Goal: Task Accomplishment & Management: Use online tool/utility

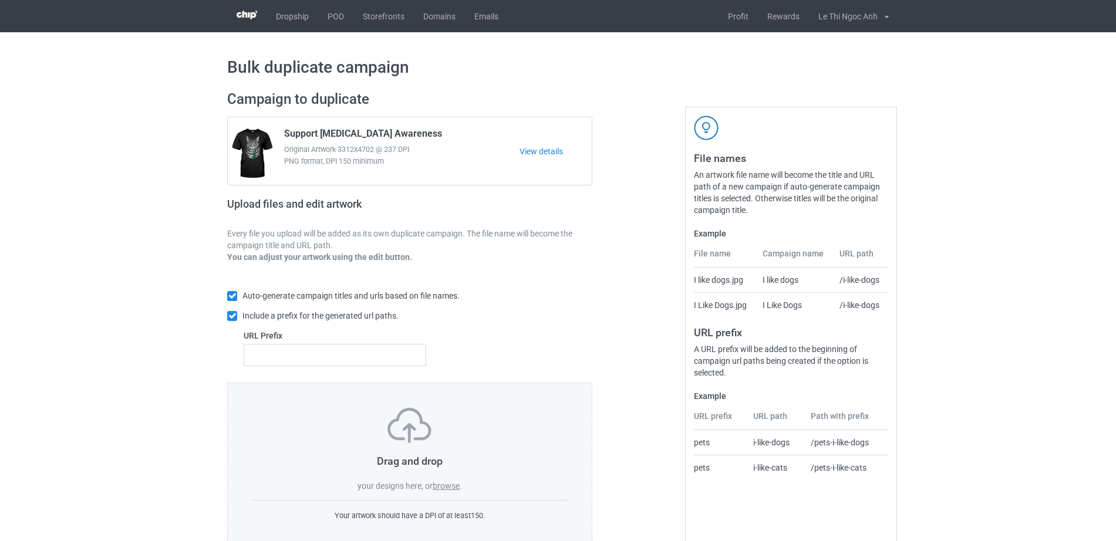
scroll to position [31, 0]
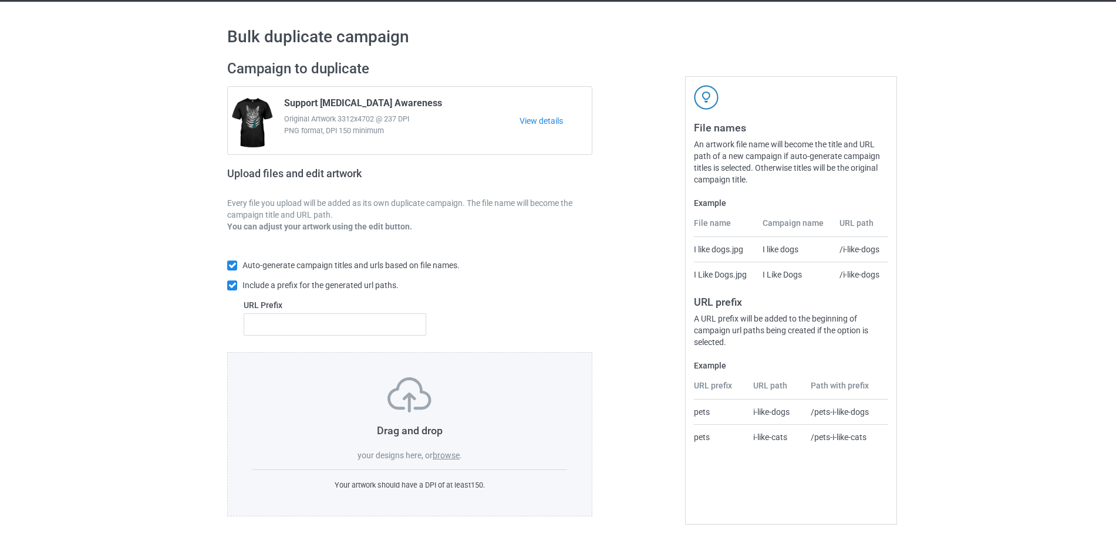
click at [433, 457] on span "your designs here, or" at bounding box center [395, 455] width 75 height 9
click at [448, 459] on label "browse" at bounding box center [446, 455] width 27 height 9
click at [0, 0] on input "browse" at bounding box center [0, 0] width 0 height 0
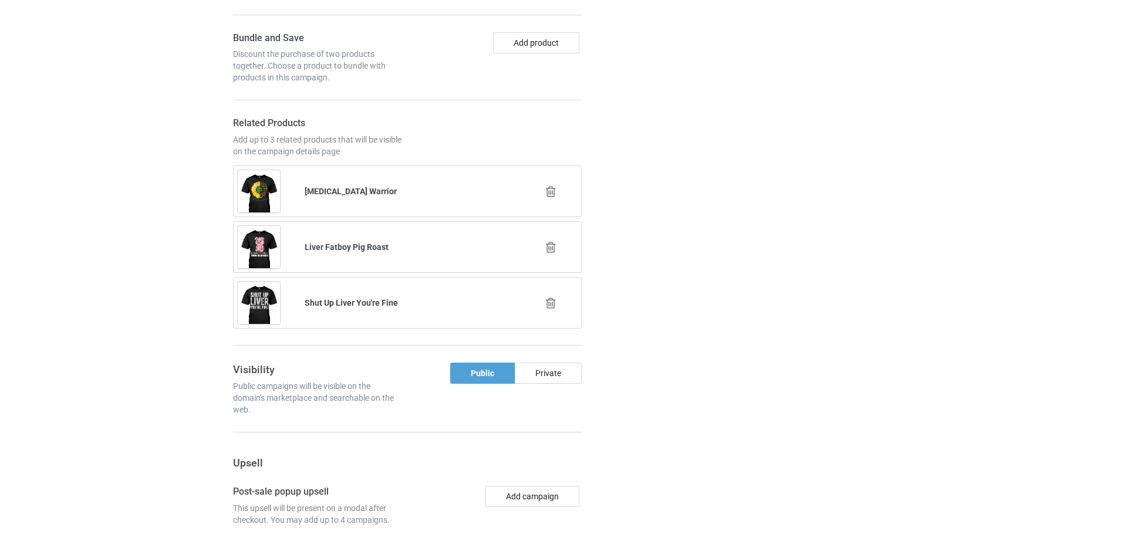
scroll to position [1629, 0]
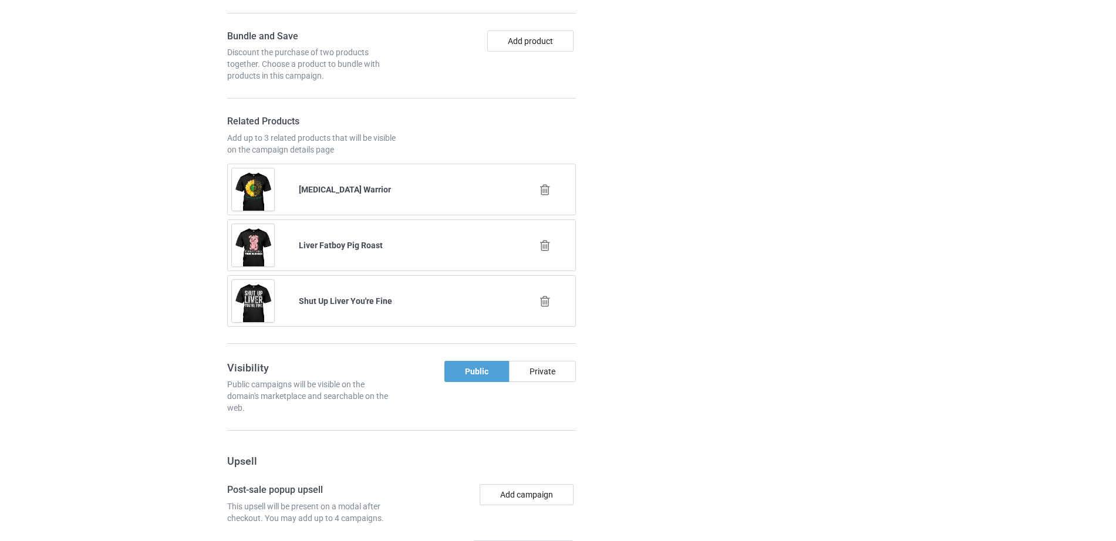
click at [546, 240] on icon at bounding box center [545, 246] width 15 height 12
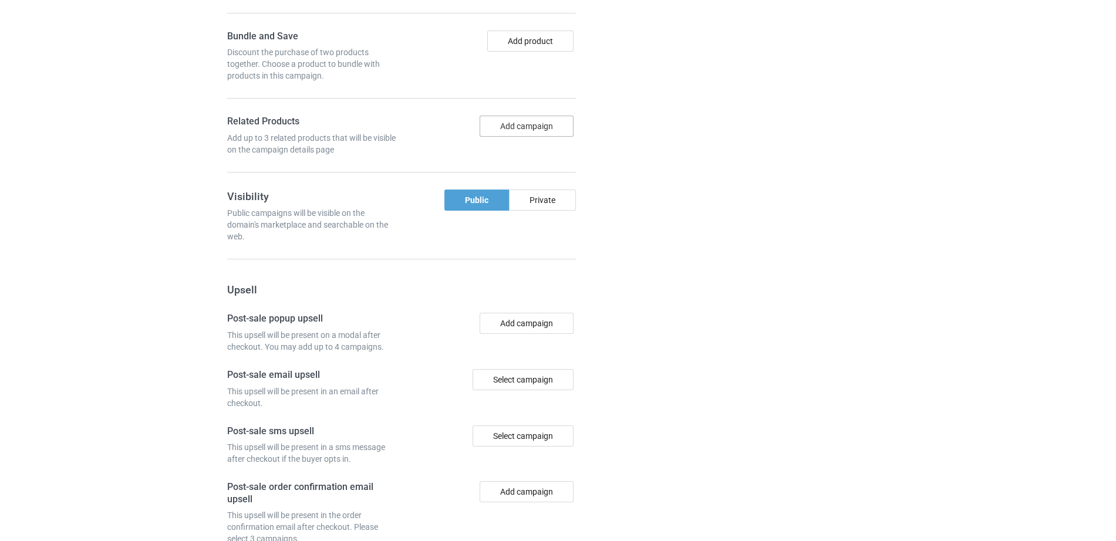
click at [521, 116] on button "Add campaign" at bounding box center [527, 126] width 94 height 21
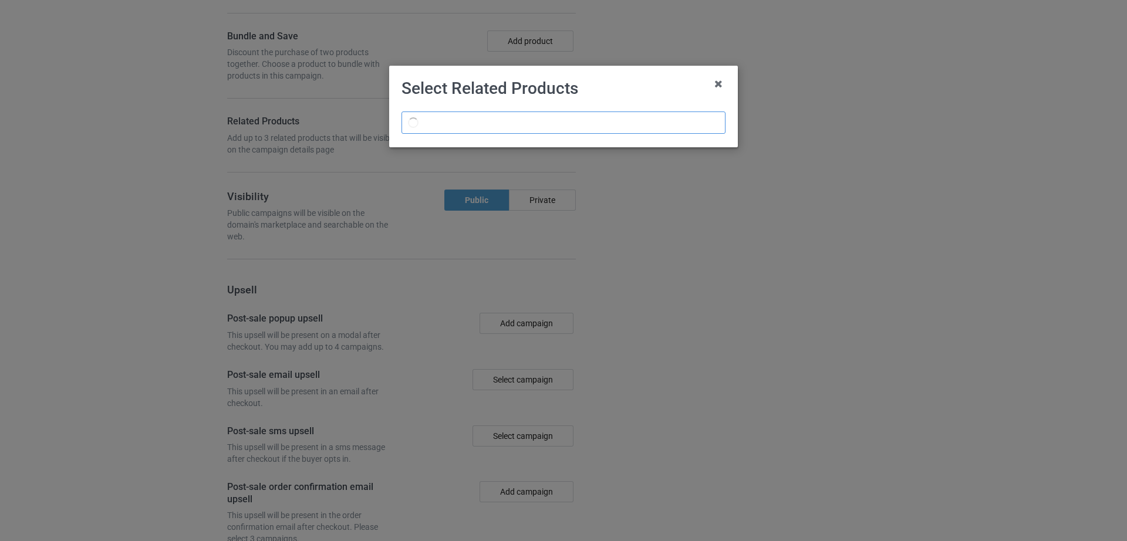
click at [530, 114] on input "text" at bounding box center [564, 123] width 324 height 22
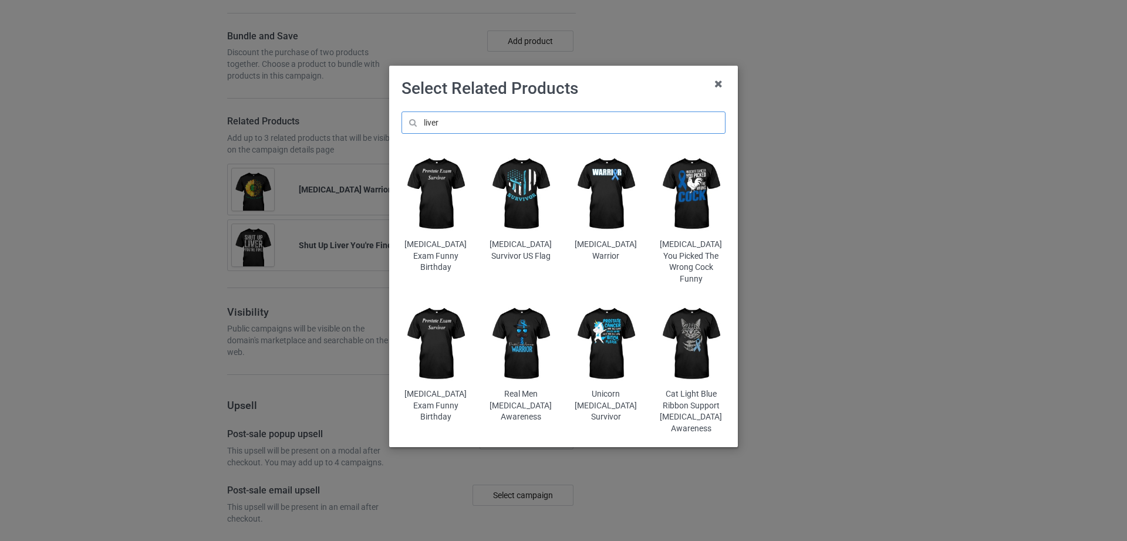
click at [470, 123] on input "liver" at bounding box center [564, 123] width 324 height 22
click at [454, 122] on input "liver" at bounding box center [564, 123] width 324 height 22
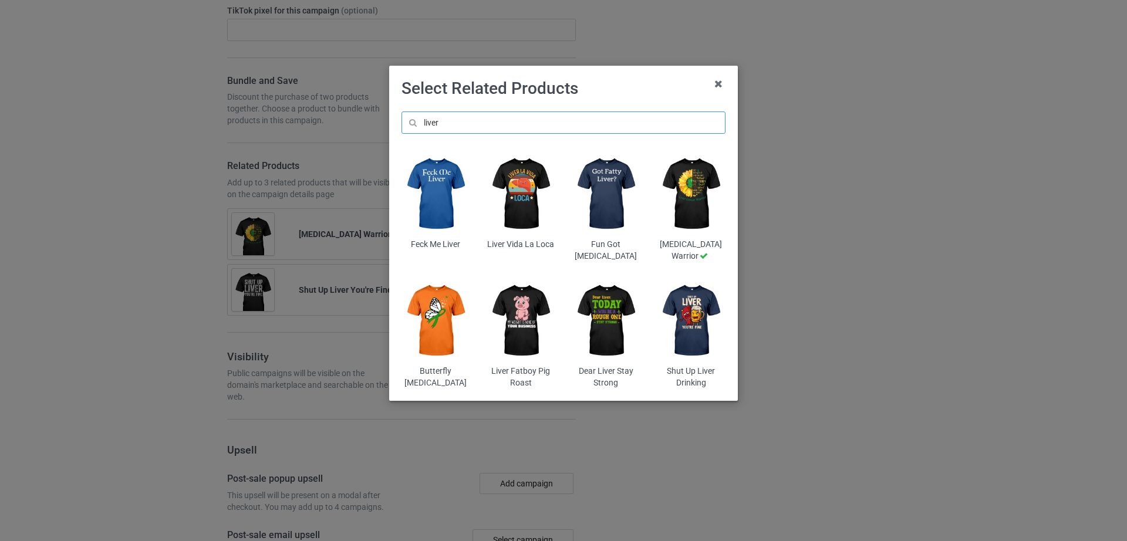
scroll to position [1674, 0]
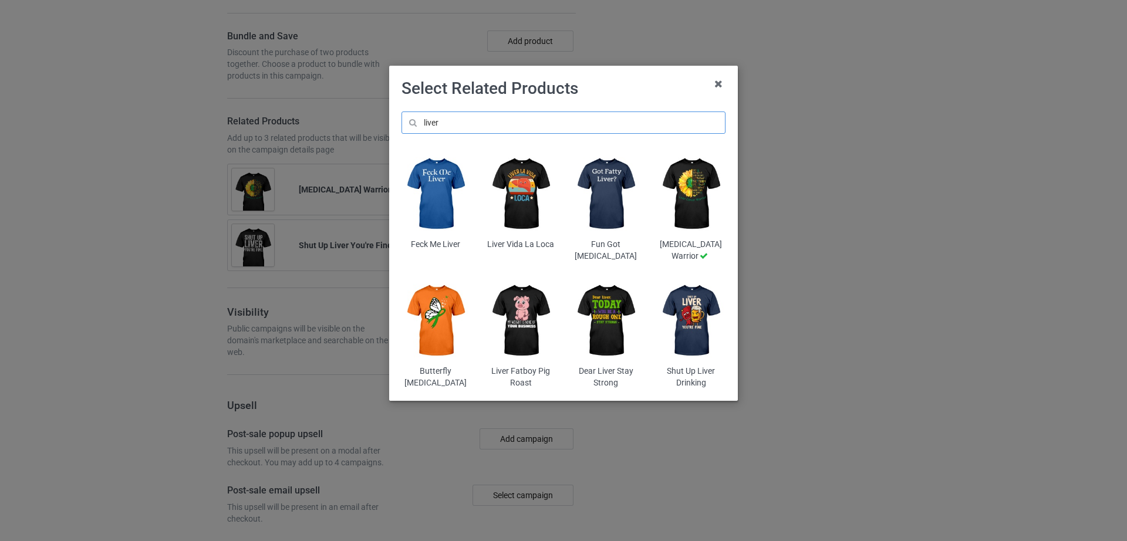
type input "liver"
click at [531, 204] on img at bounding box center [521, 194] width 69 height 86
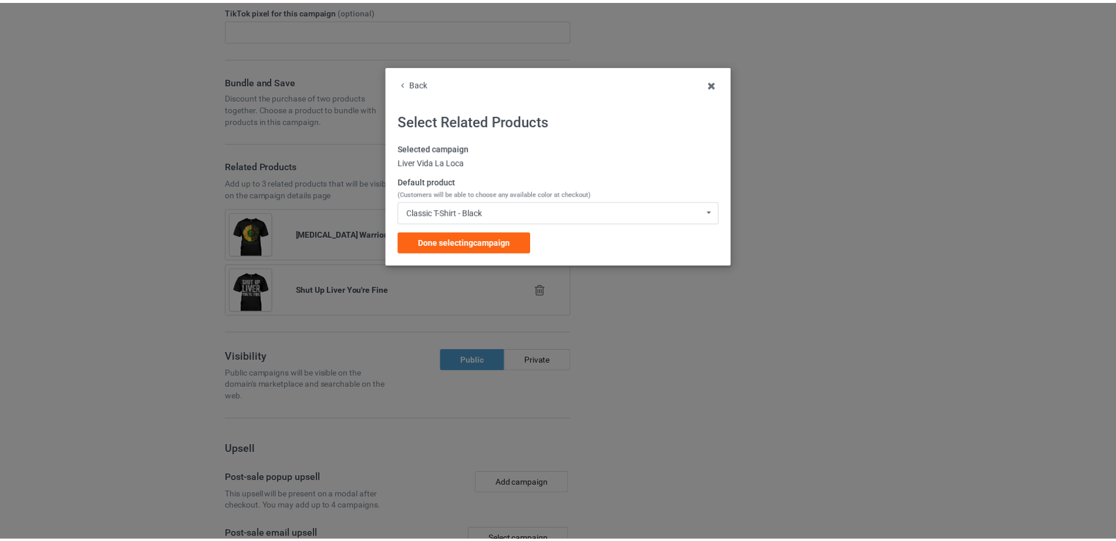
scroll to position [1853, 0]
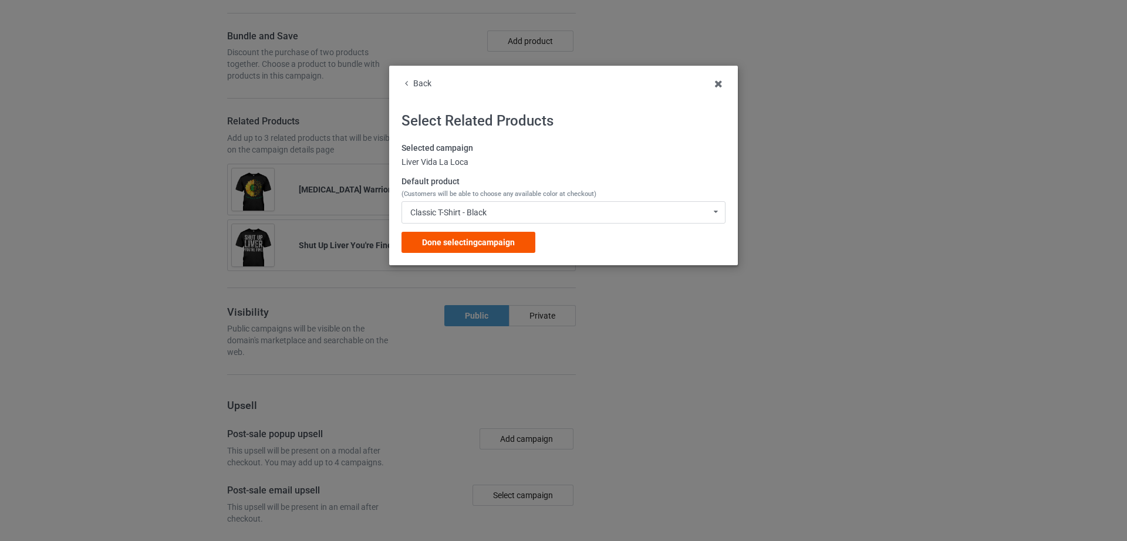
click at [467, 240] on span "Done selecting campaign" at bounding box center [468, 242] width 93 height 9
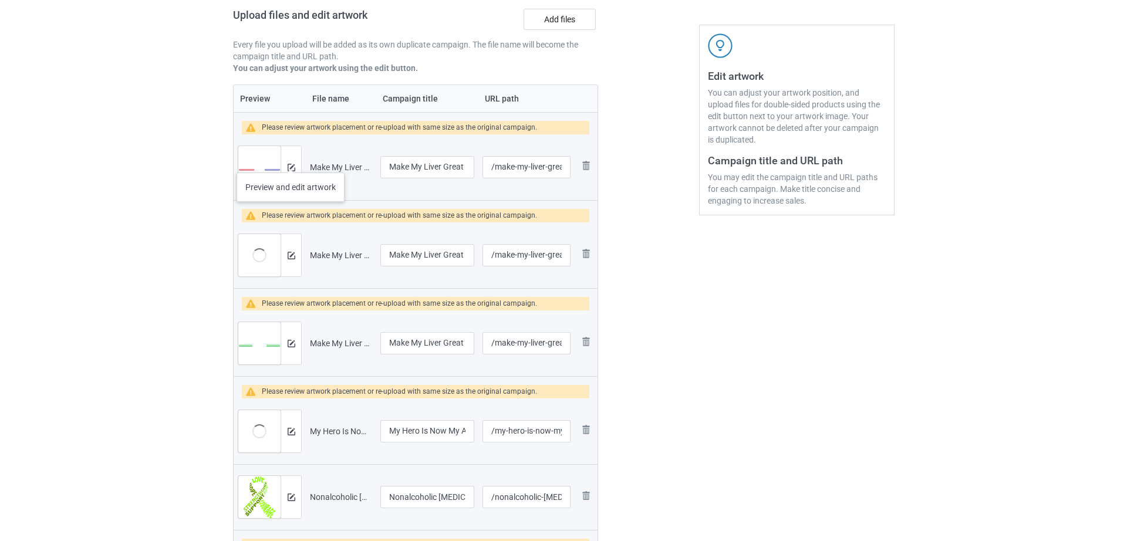
scroll to position [187, 0]
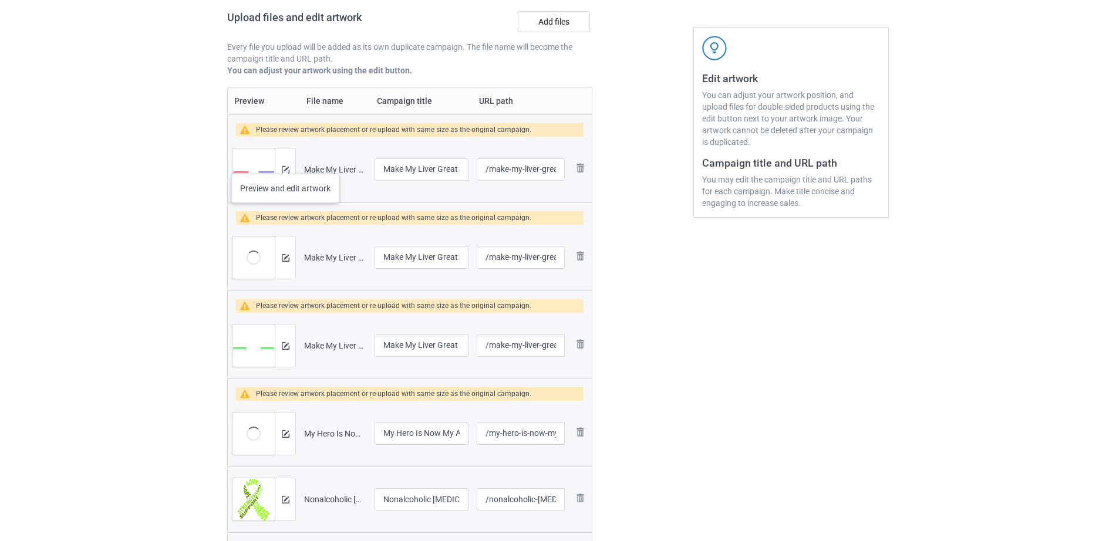
click at [285, 162] on div at bounding box center [285, 170] width 21 height 42
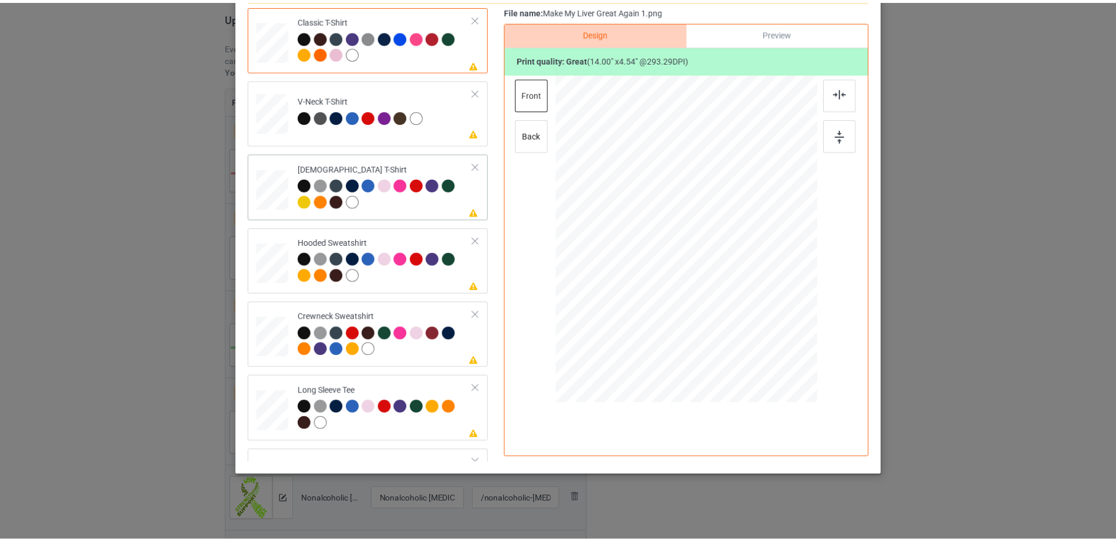
scroll to position [0, 0]
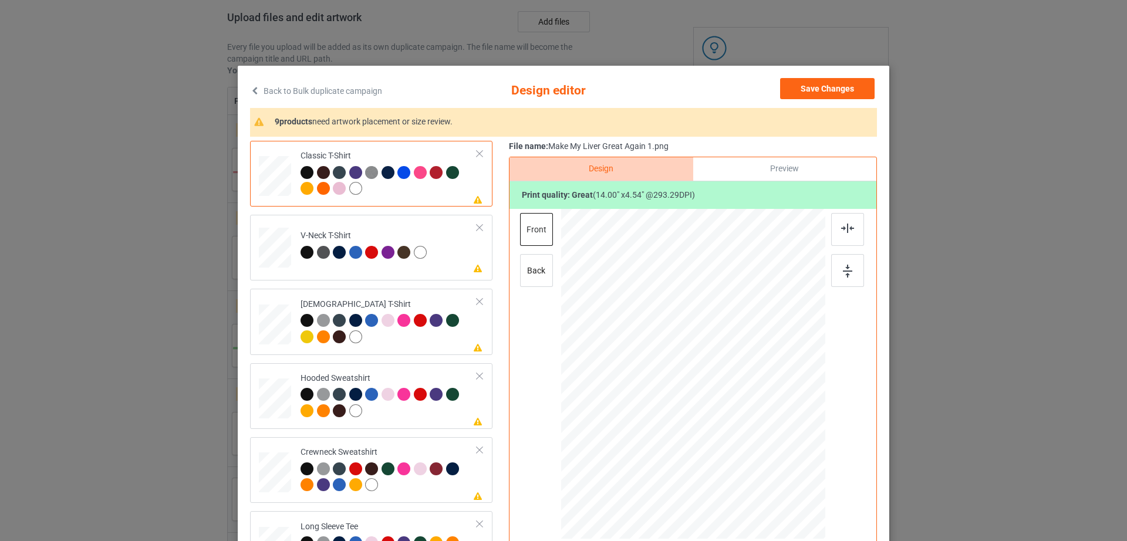
click at [250, 89] on icon at bounding box center [255, 90] width 10 height 8
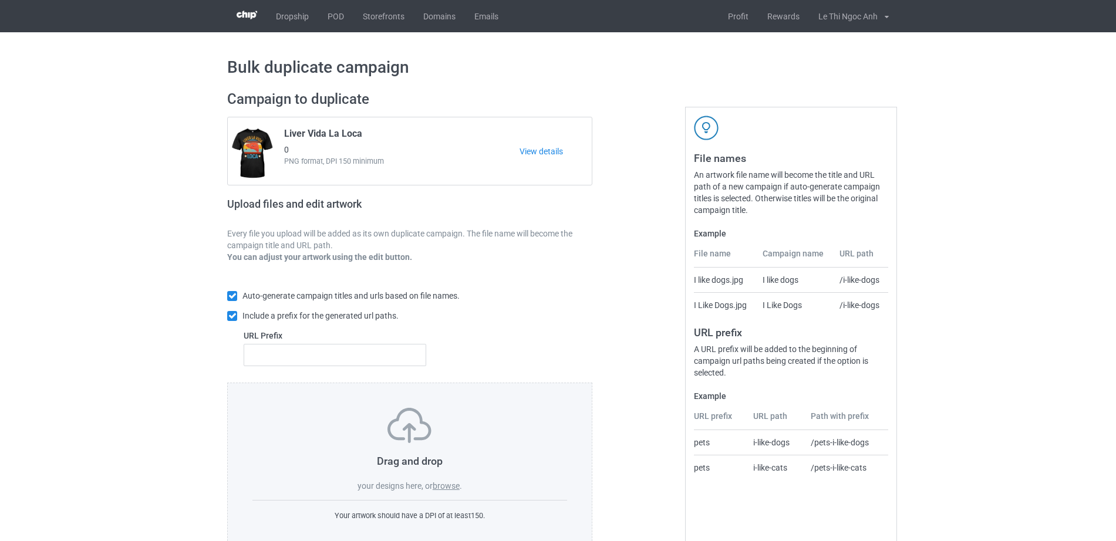
scroll to position [31, 0]
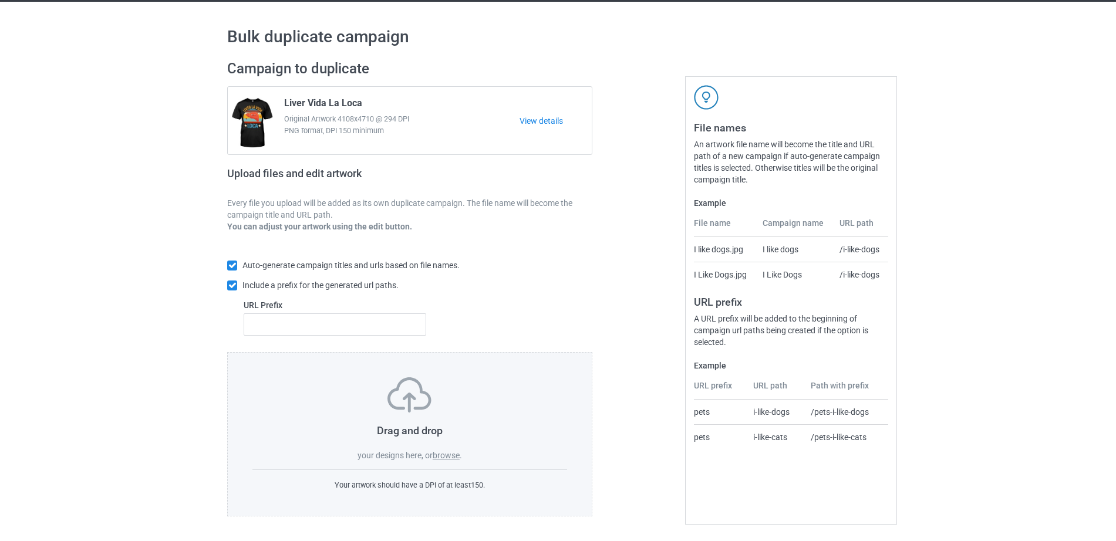
click at [439, 458] on label "browse" at bounding box center [446, 455] width 27 height 9
click at [0, 0] on input "browse" at bounding box center [0, 0] width 0 height 0
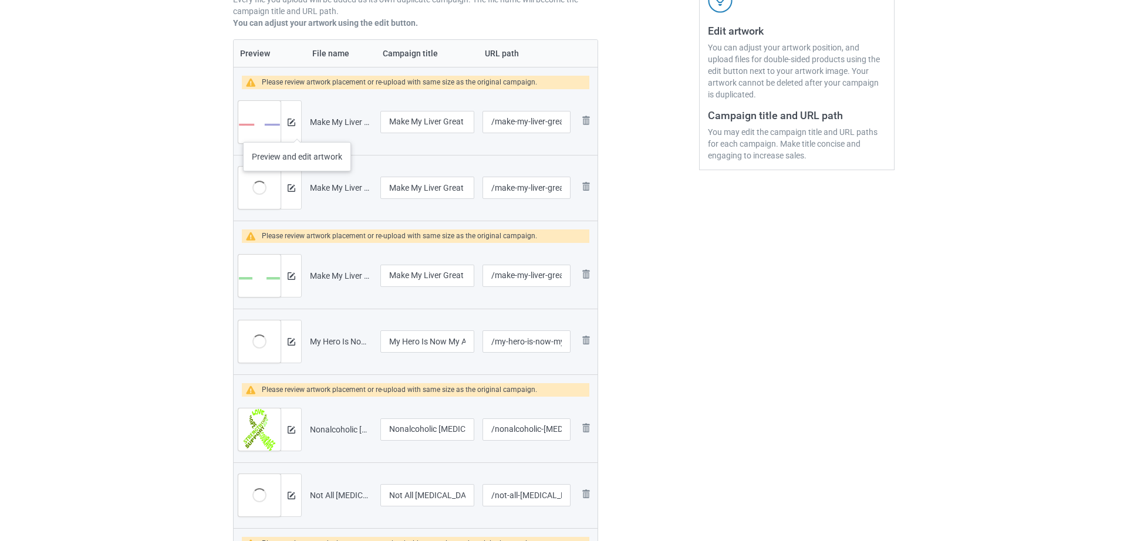
scroll to position [237, 0]
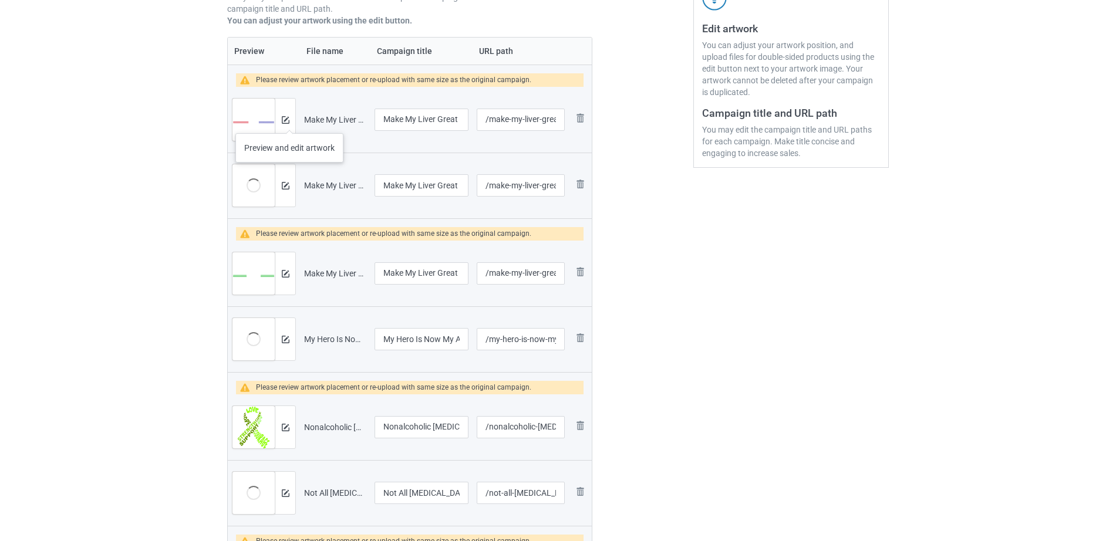
click at [289, 121] on div at bounding box center [285, 120] width 21 height 42
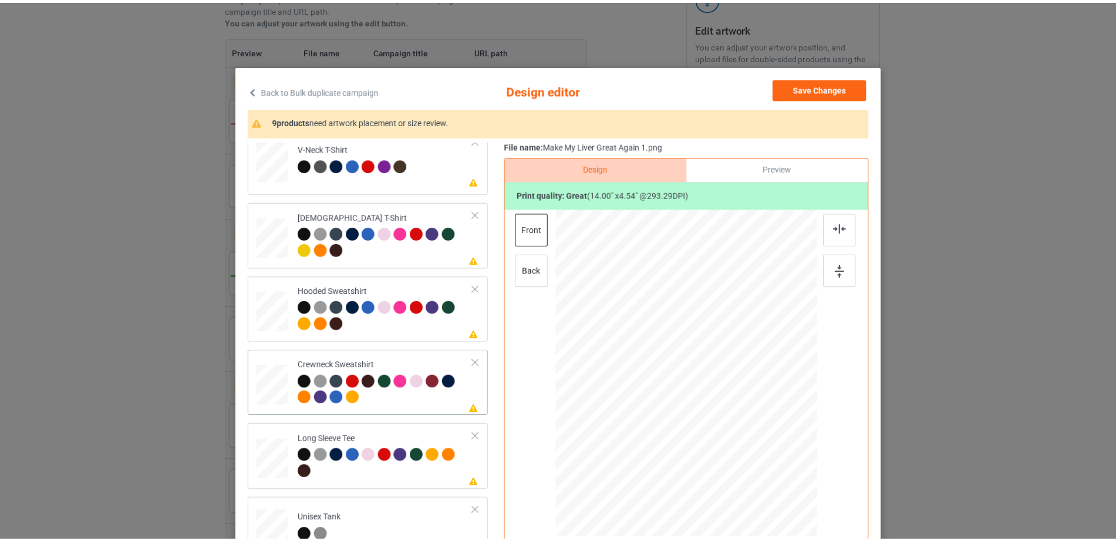
scroll to position [0, 0]
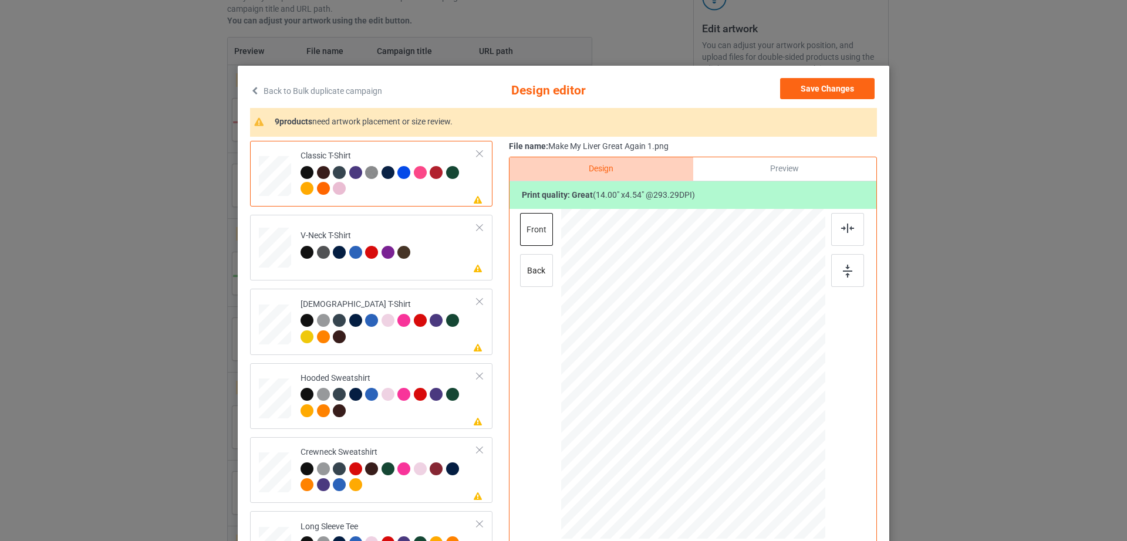
click at [997, 222] on div "Back to Bulk duplicate campaign Design editor Save Changes 9 products need artw…" at bounding box center [563, 270] width 1127 height 541
click at [863, 99] on button "Save Changes" at bounding box center [827, 88] width 95 height 21
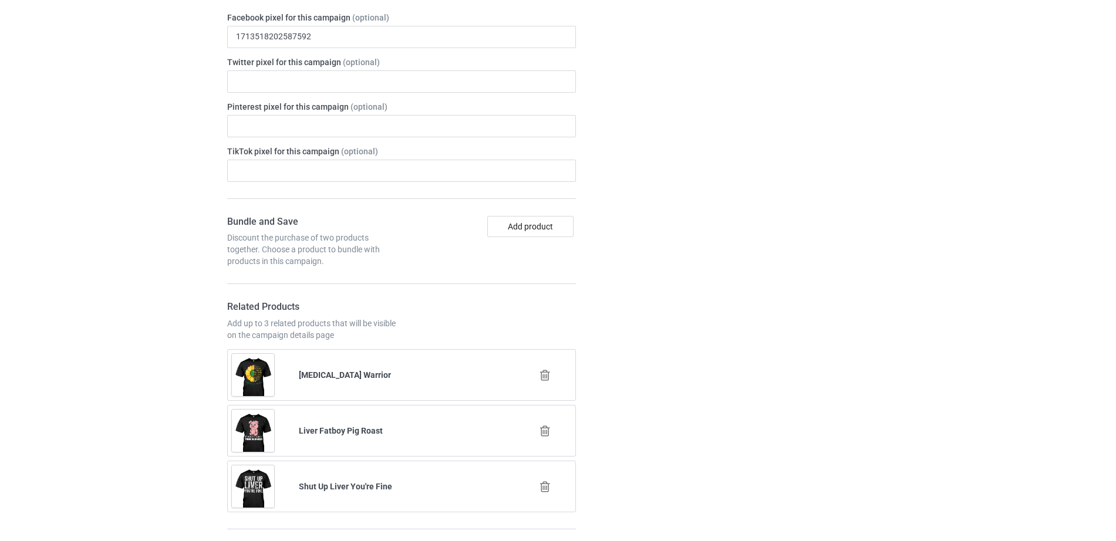
scroll to position [1596, 0]
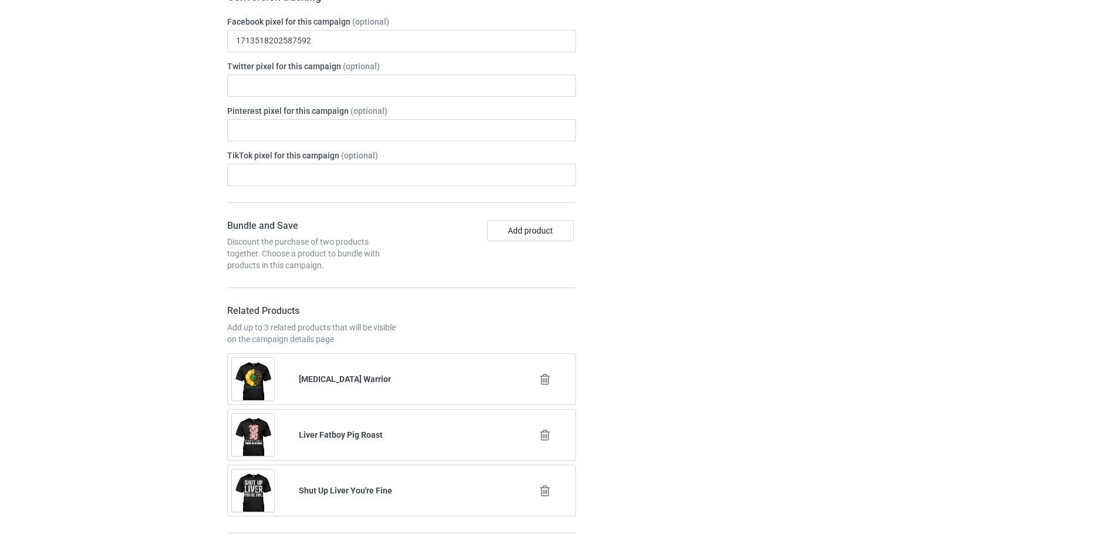
click at [547, 485] on icon at bounding box center [545, 491] width 15 height 12
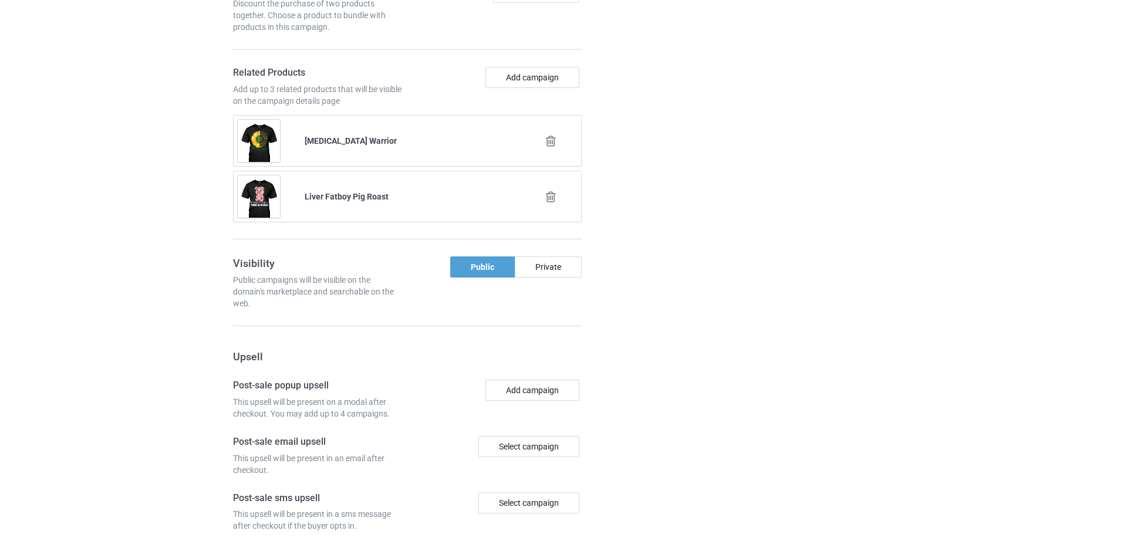
scroll to position [1837, 0]
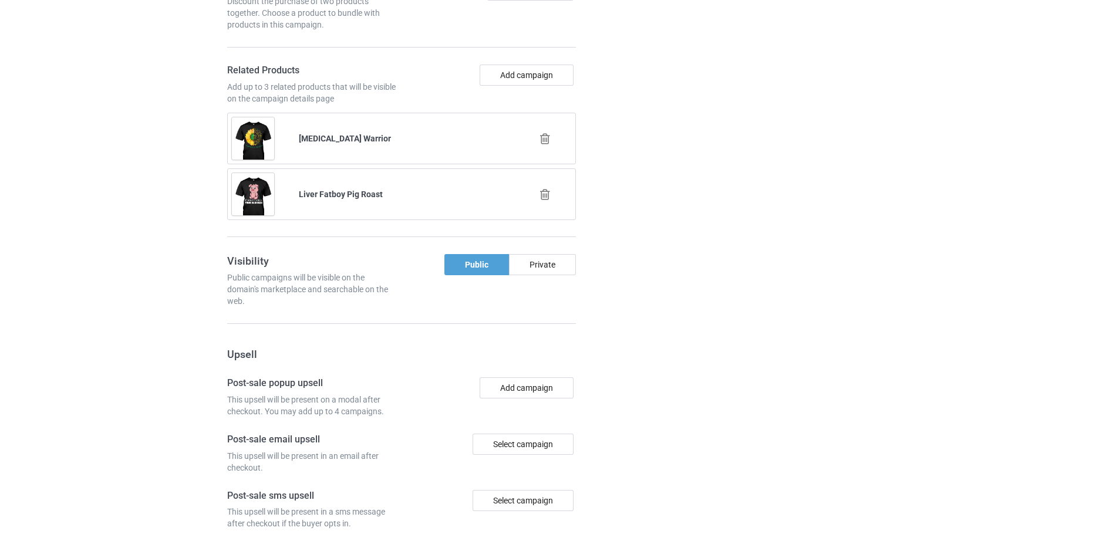
click at [539, 188] on icon at bounding box center [545, 194] width 15 height 12
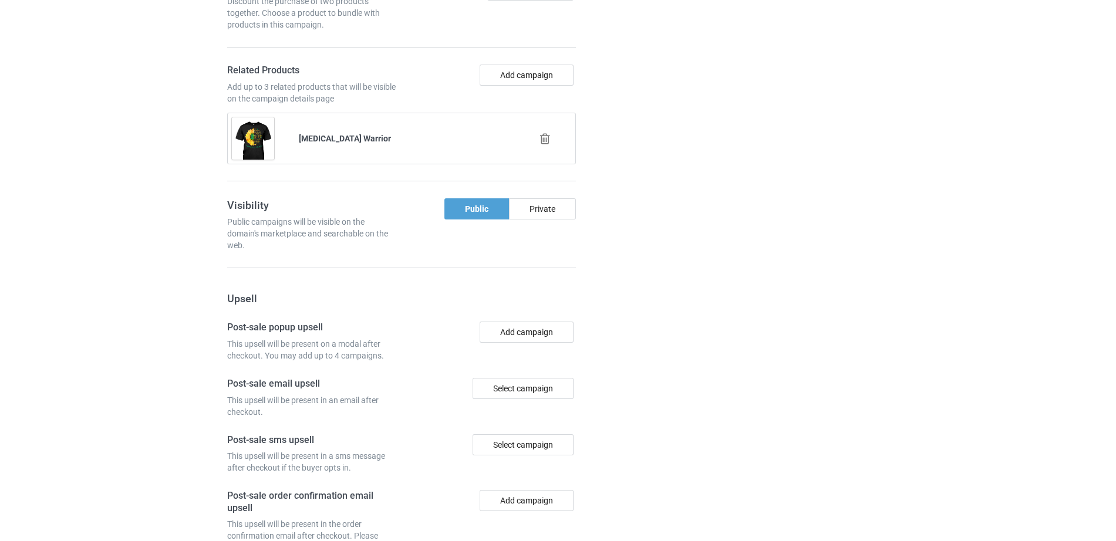
click at [542, 133] on icon at bounding box center [545, 139] width 15 height 12
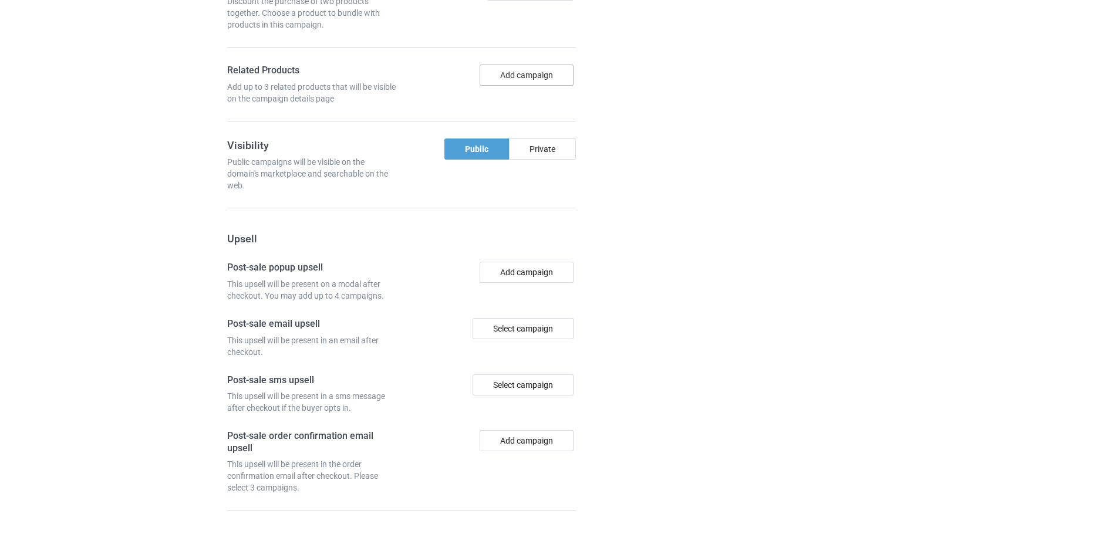
click at [533, 65] on button "Add campaign" at bounding box center [527, 75] width 94 height 21
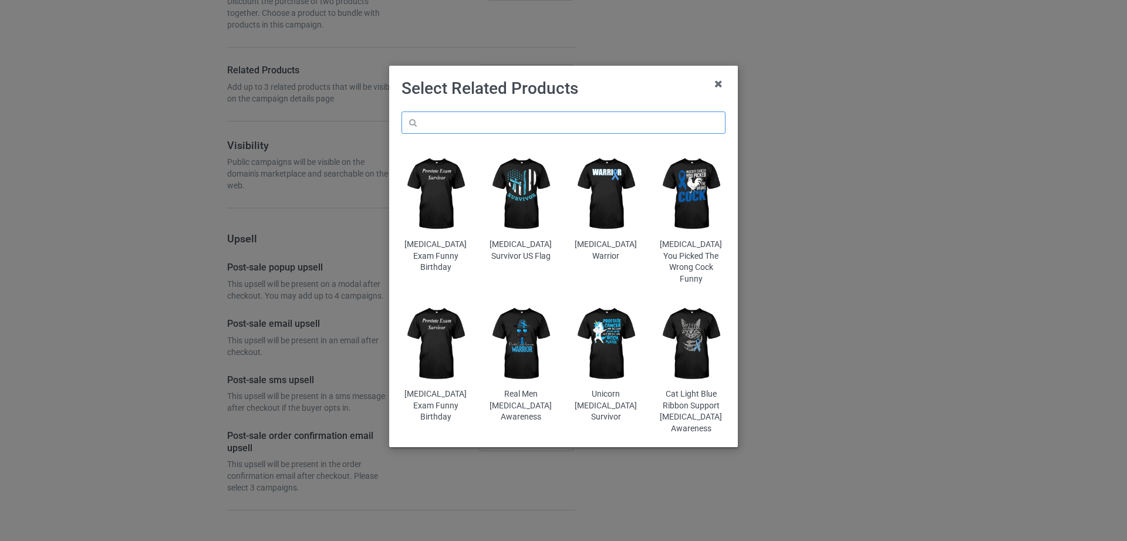
click at [452, 119] on input "text" at bounding box center [564, 123] width 324 height 22
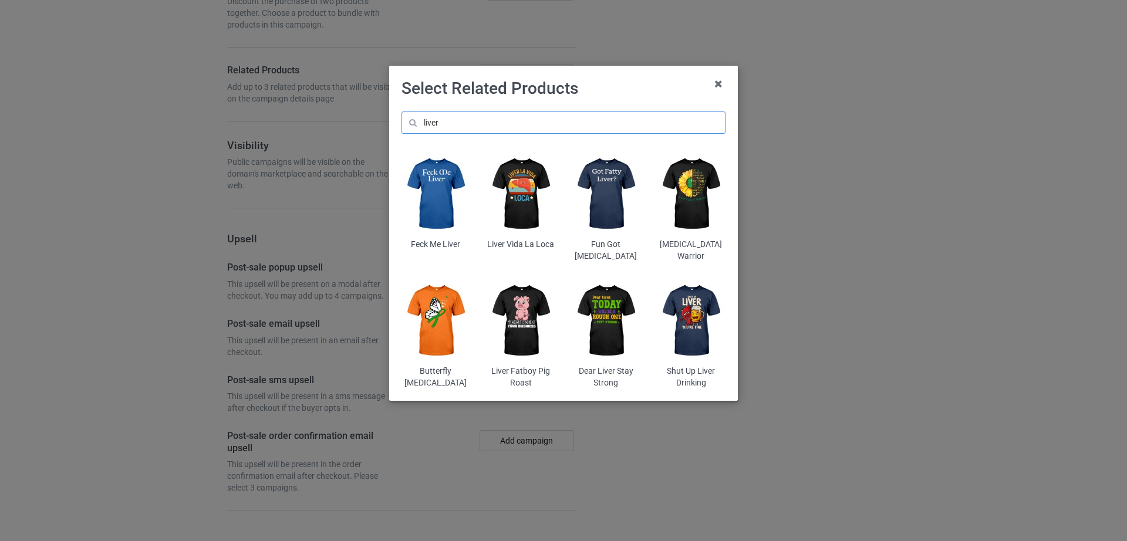
type input "liver"
click at [542, 221] on img at bounding box center [521, 194] width 69 height 86
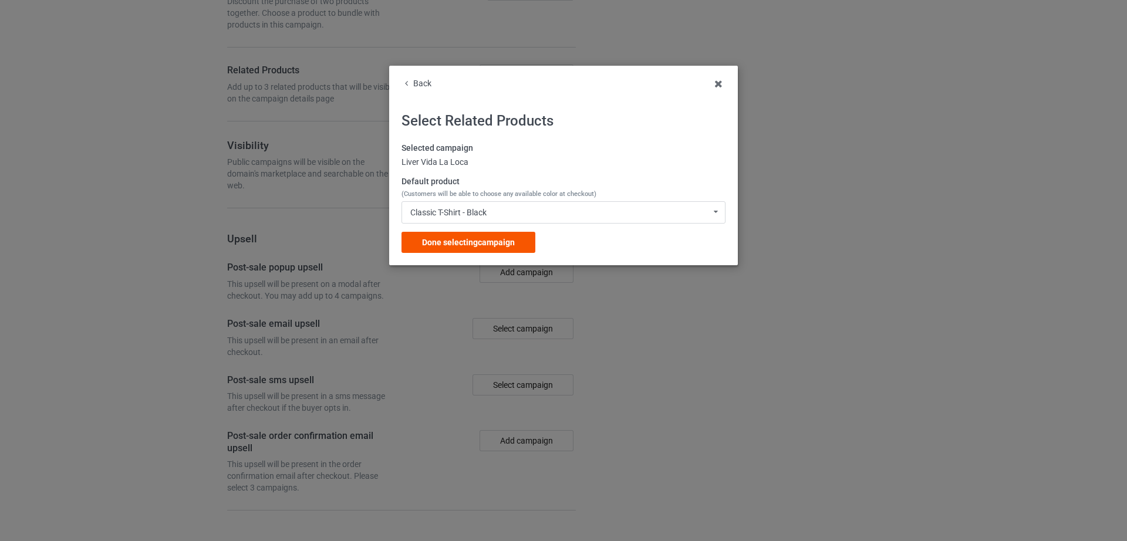
click at [463, 238] on span "Done selecting campaign" at bounding box center [468, 242] width 93 height 9
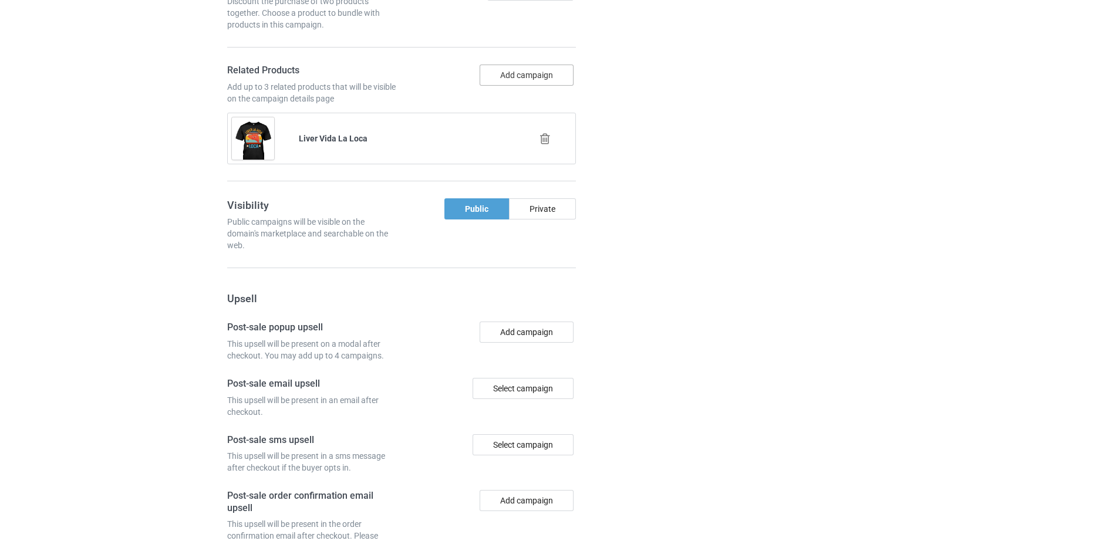
click at [516, 65] on button "Add campaign" at bounding box center [527, 75] width 94 height 21
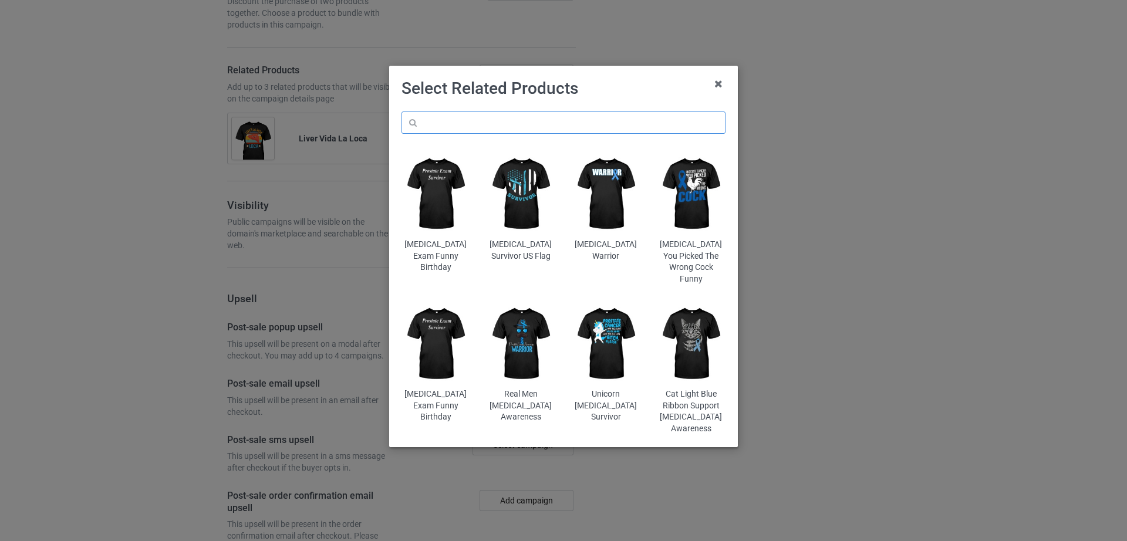
click at [497, 126] on input "text" at bounding box center [564, 123] width 324 height 22
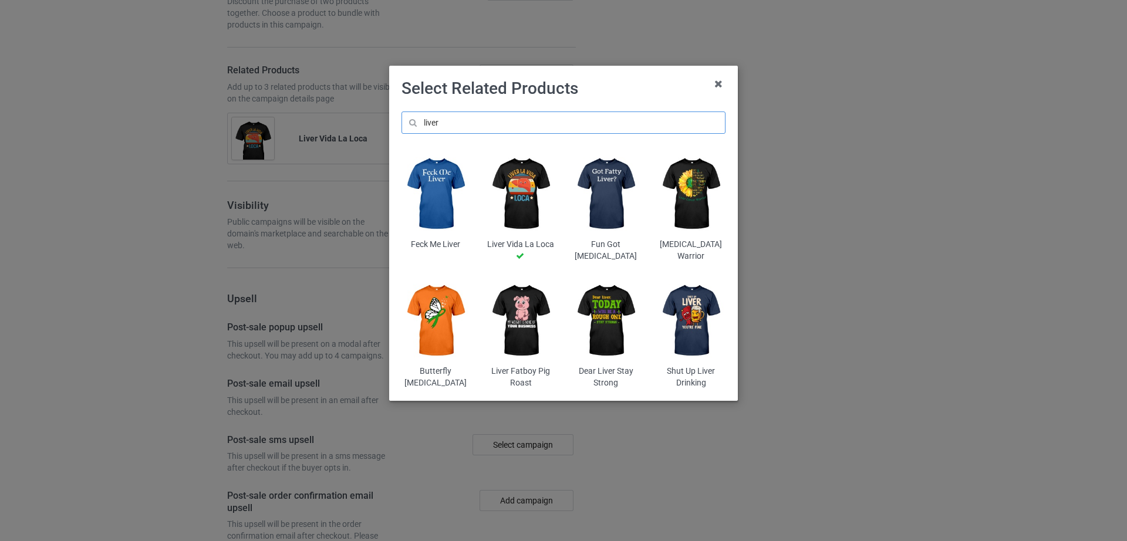
type input "liver"
click at [450, 350] on img at bounding box center [436, 321] width 69 height 86
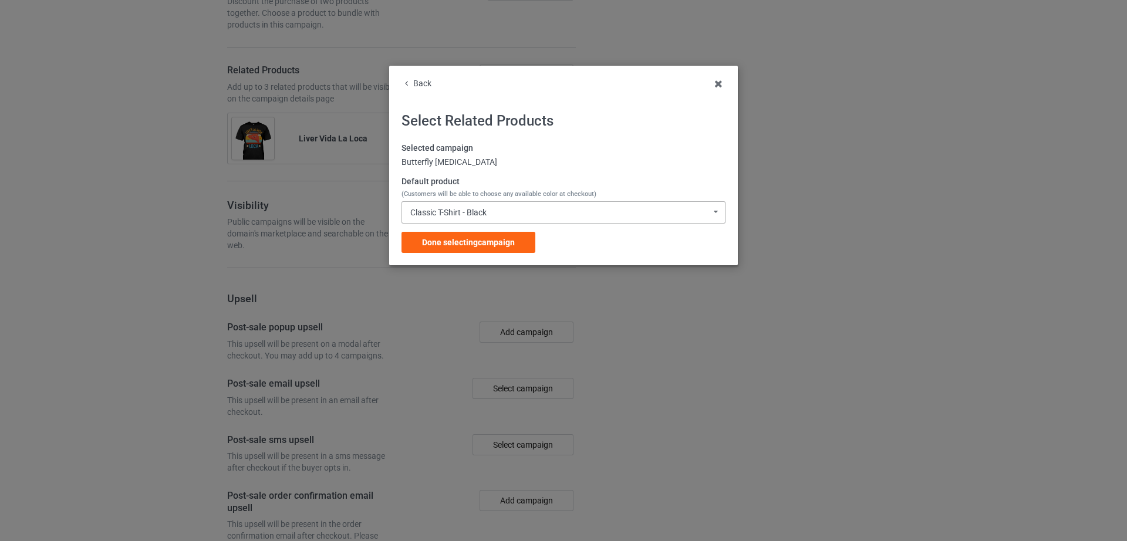
click at [447, 221] on div "Classic T-Shirt - Black Classic T-Shirt - Black Classic T-Shirt - Chocolate Cla…" at bounding box center [564, 212] width 324 height 22
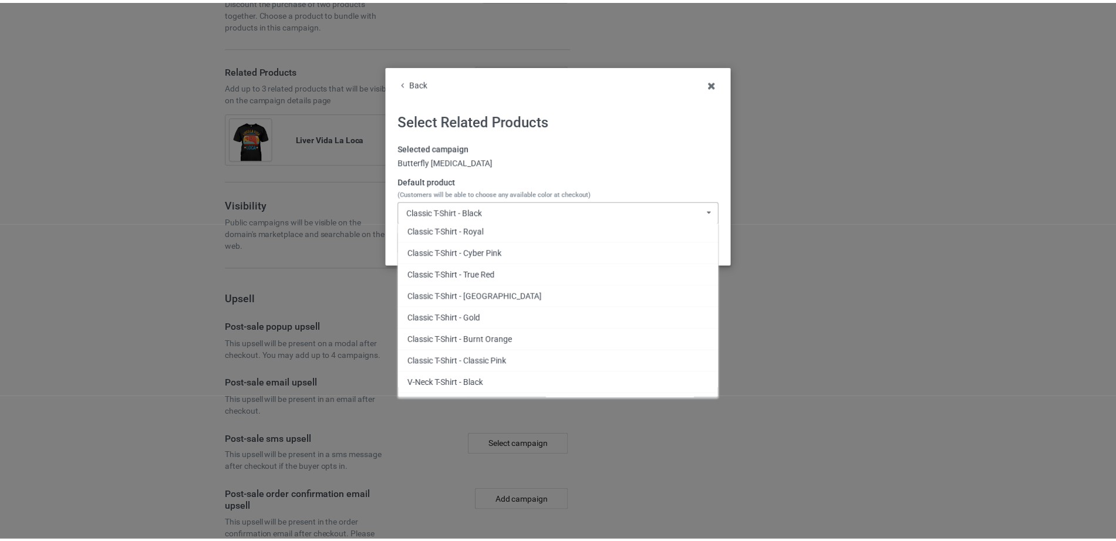
scroll to position [159, 0]
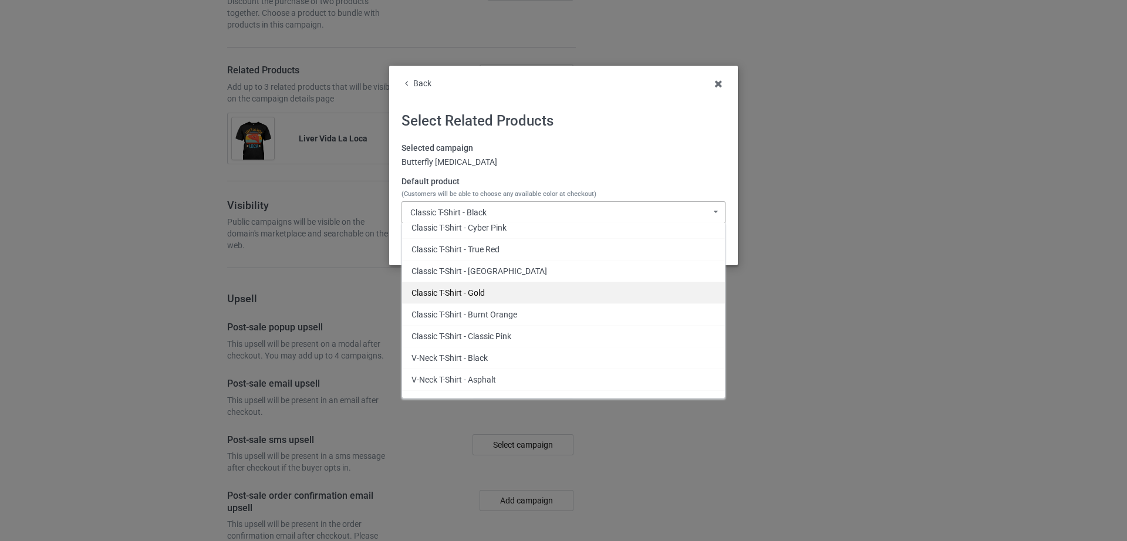
click at [522, 289] on div "Classic T-Shirt - Gold" at bounding box center [563, 293] width 323 height 22
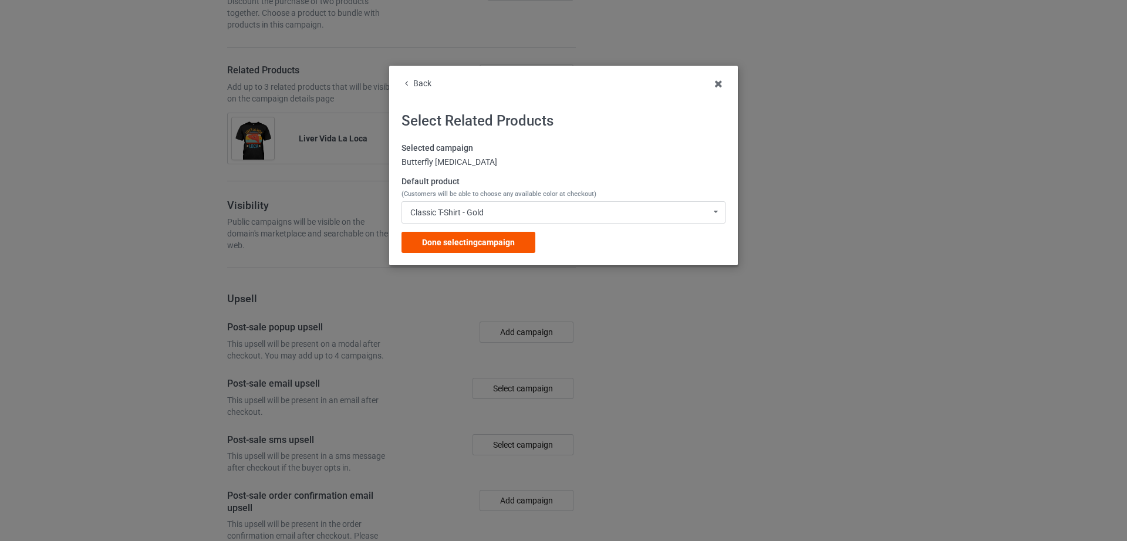
click at [463, 241] on span "Done selecting campaign" at bounding box center [468, 242] width 93 height 9
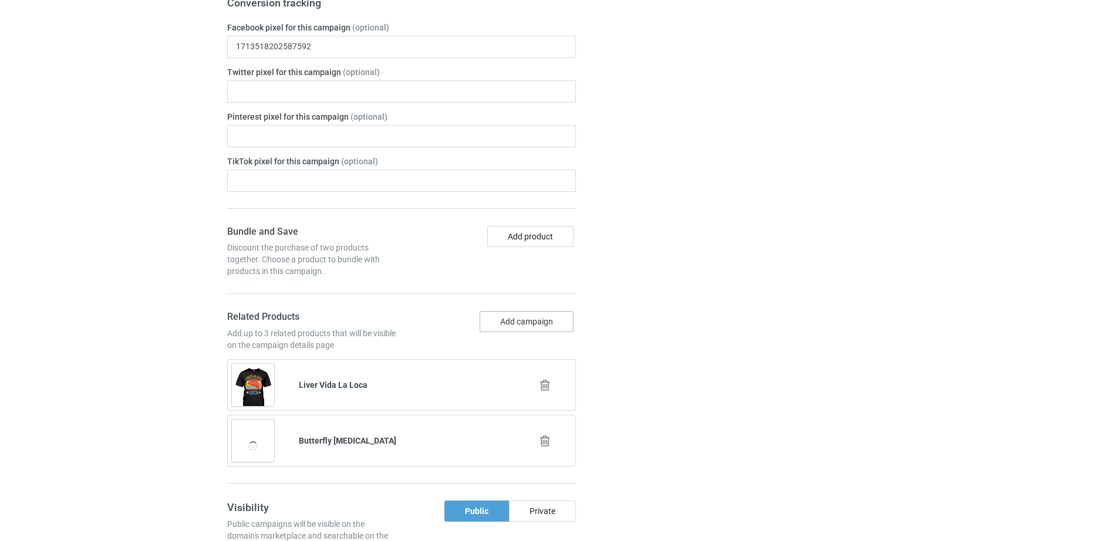
scroll to position [1592, 0]
click at [513, 309] on button "Add campaign" at bounding box center [527, 319] width 94 height 21
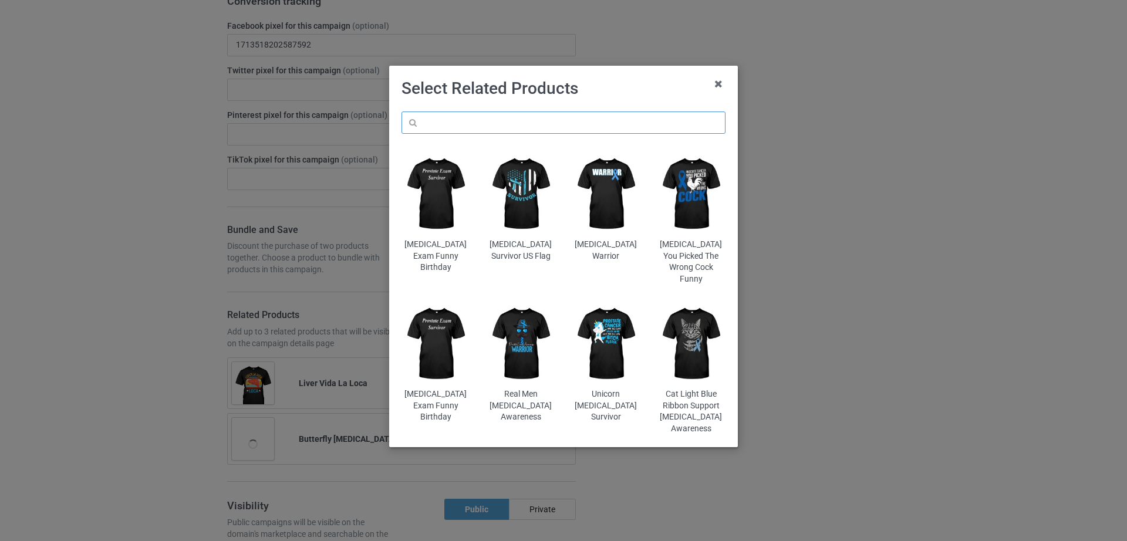
click at [513, 121] on input "text" at bounding box center [564, 123] width 324 height 22
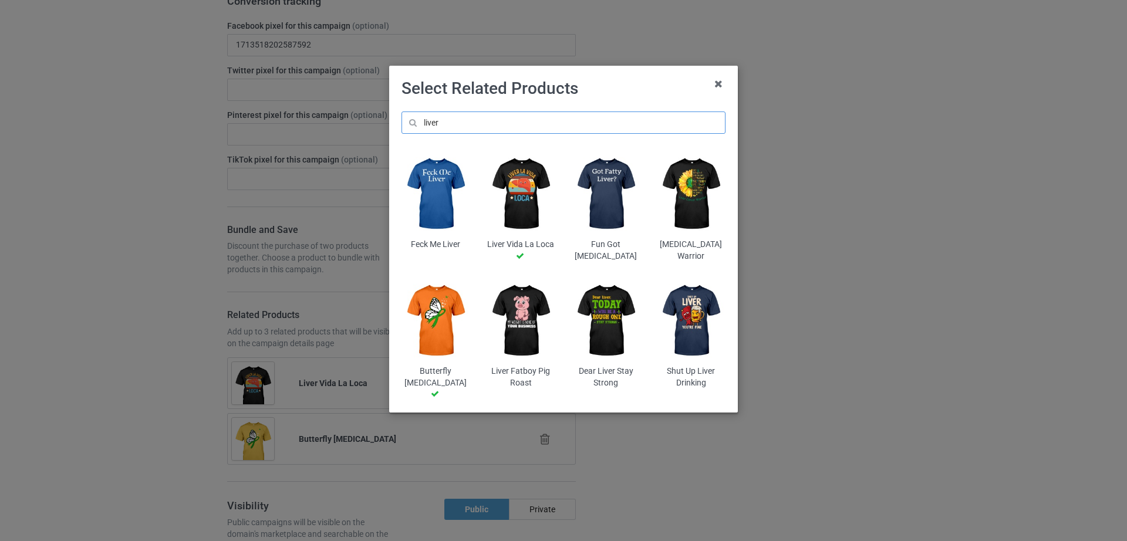
type input "liver"
click at [450, 194] on img at bounding box center [436, 194] width 69 height 86
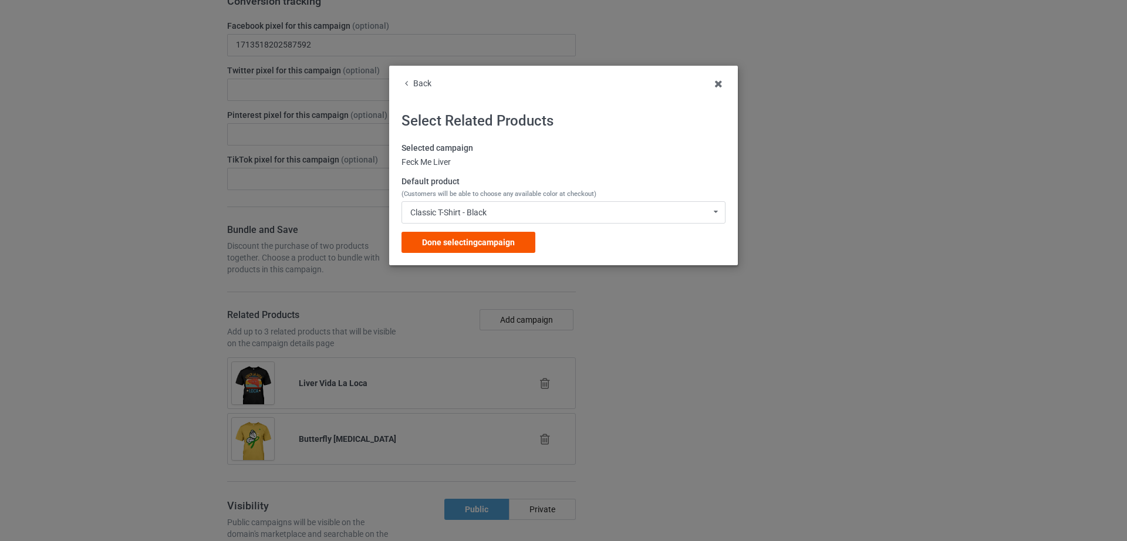
click at [464, 241] on span "Done selecting campaign" at bounding box center [468, 242] width 93 height 9
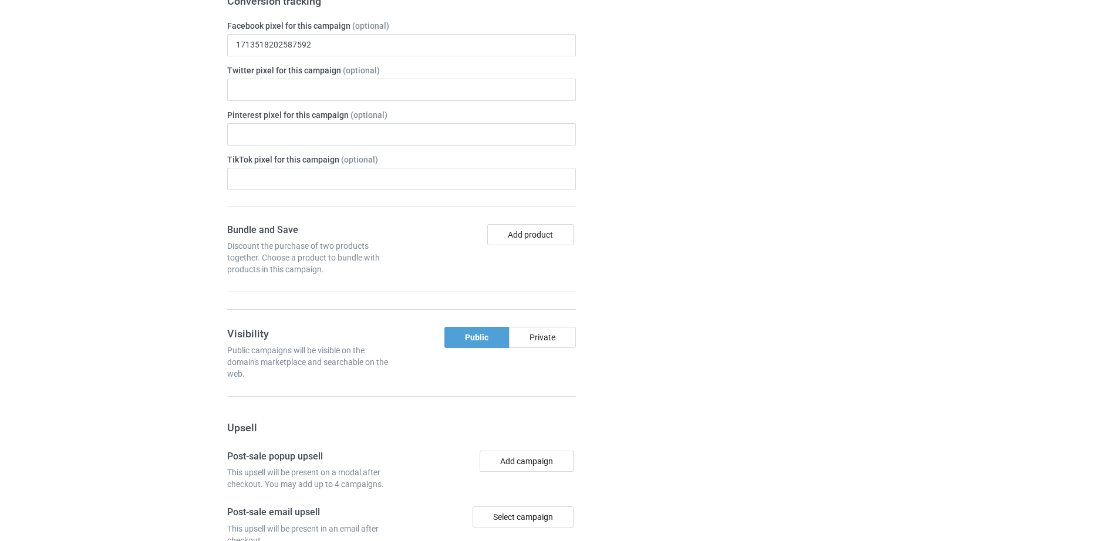
click at [833, 319] on div "Campaign details Details were duplicated from the original campaign. Any change…" at bounding box center [791, 274] width 212 height 1038
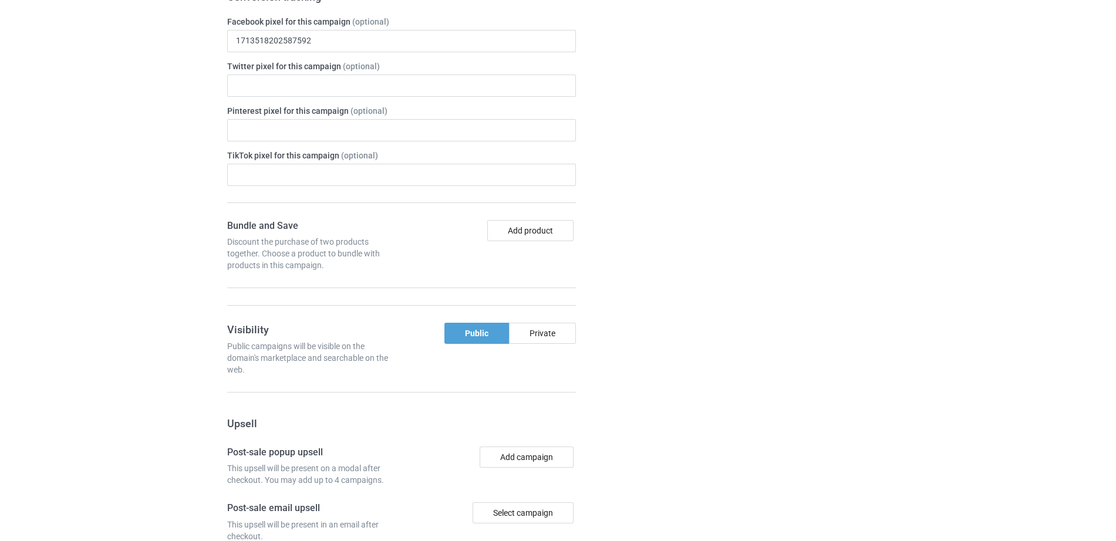
scroll to position [1844, 0]
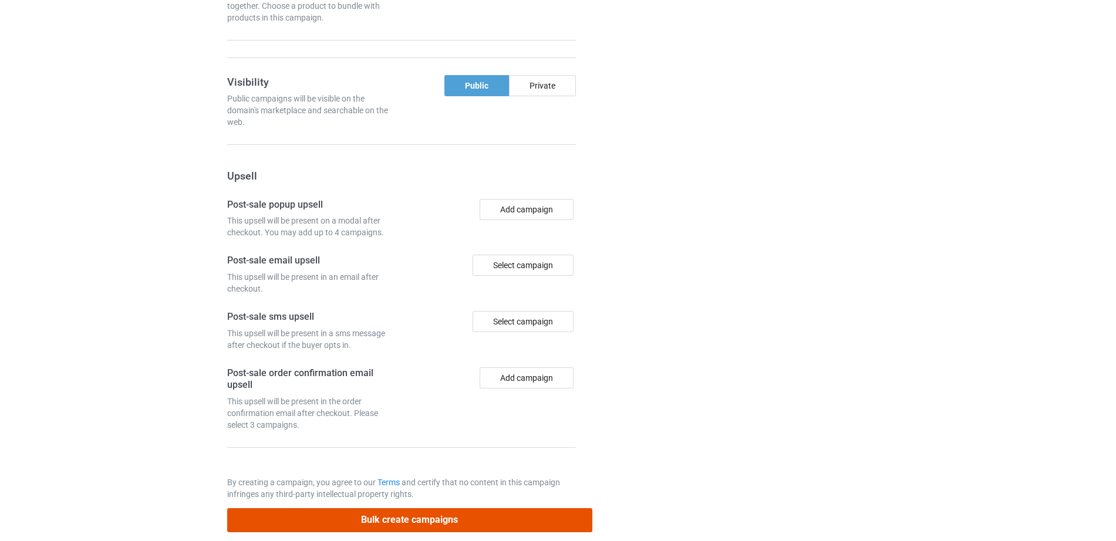
click at [436, 507] on div "Campaign Info URL hoptefy.com/ hoptefy.com/ pipilili.com/ teechip.com/ 682714fa…" at bounding box center [410, 22] width 382 height 1038
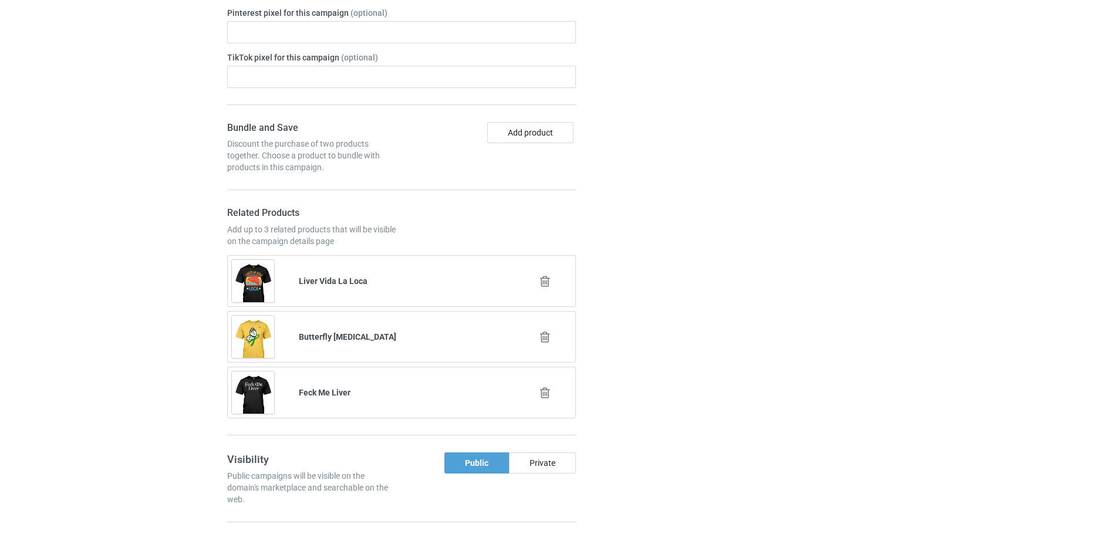
scroll to position [2071, 0]
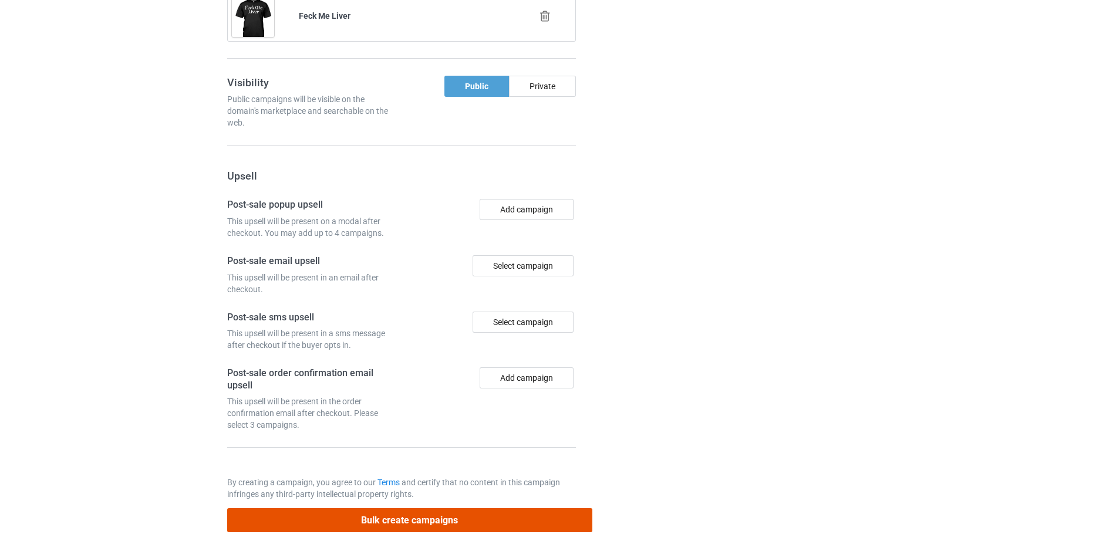
click at [400, 509] on button "Bulk create campaigns" at bounding box center [409, 521] width 365 height 24
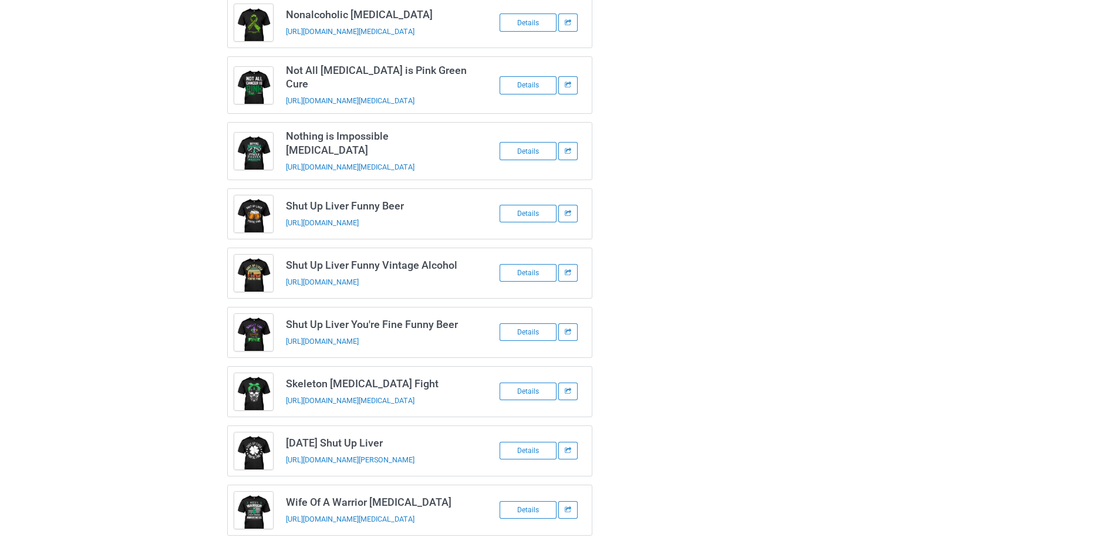
scroll to position [0, 0]
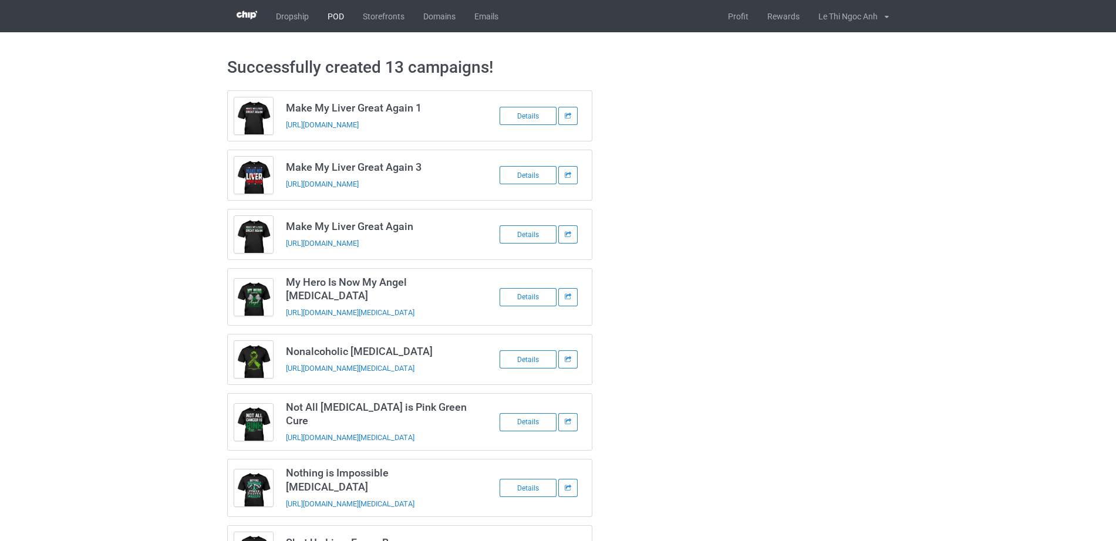
click at [334, 18] on link "POD" at bounding box center [335, 16] width 35 height 32
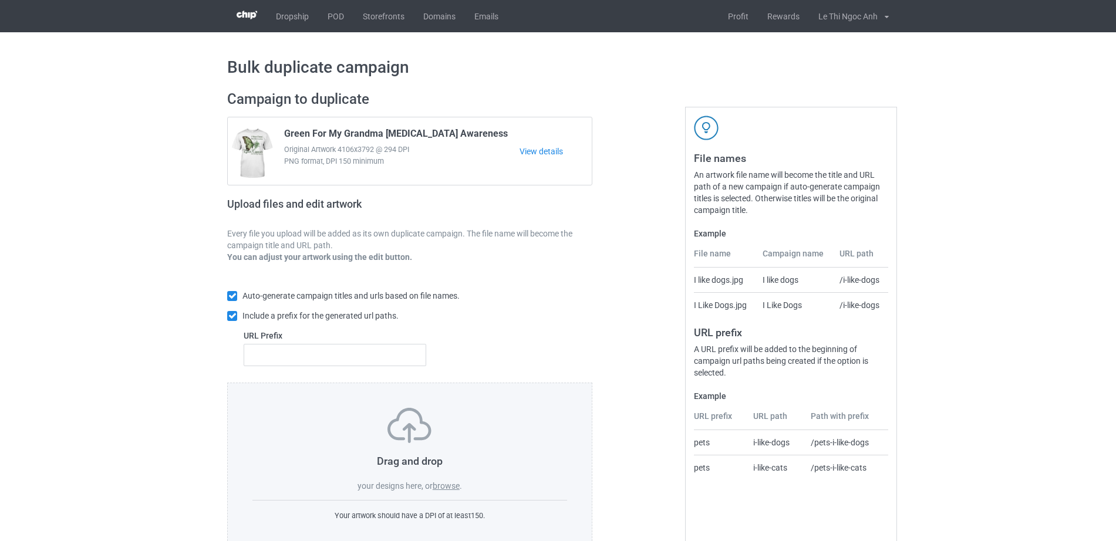
scroll to position [31, 0]
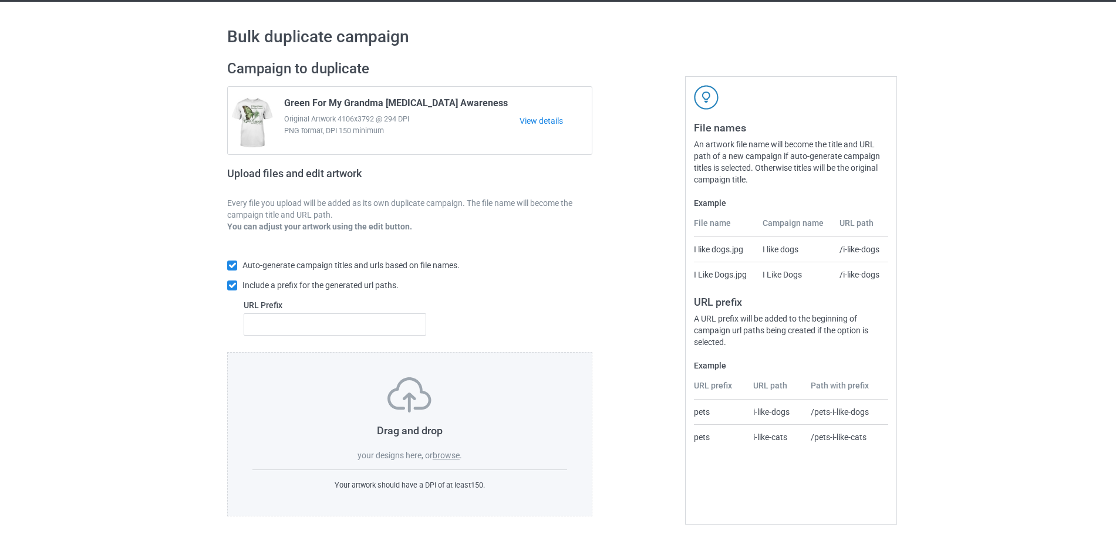
click at [441, 455] on label "browse" at bounding box center [446, 455] width 27 height 9
click at [0, 0] on input "browse" at bounding box center [0, 0] width 0 height 0
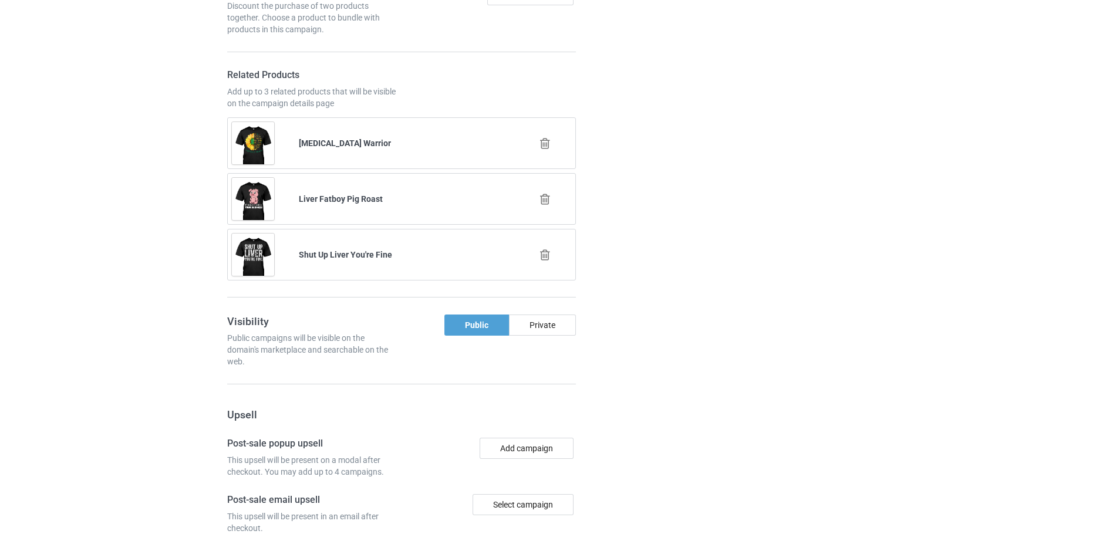
scroll to position [977, 0]
click at [542, 191] on icon at bounding box center [545, 197] width 15 height 12
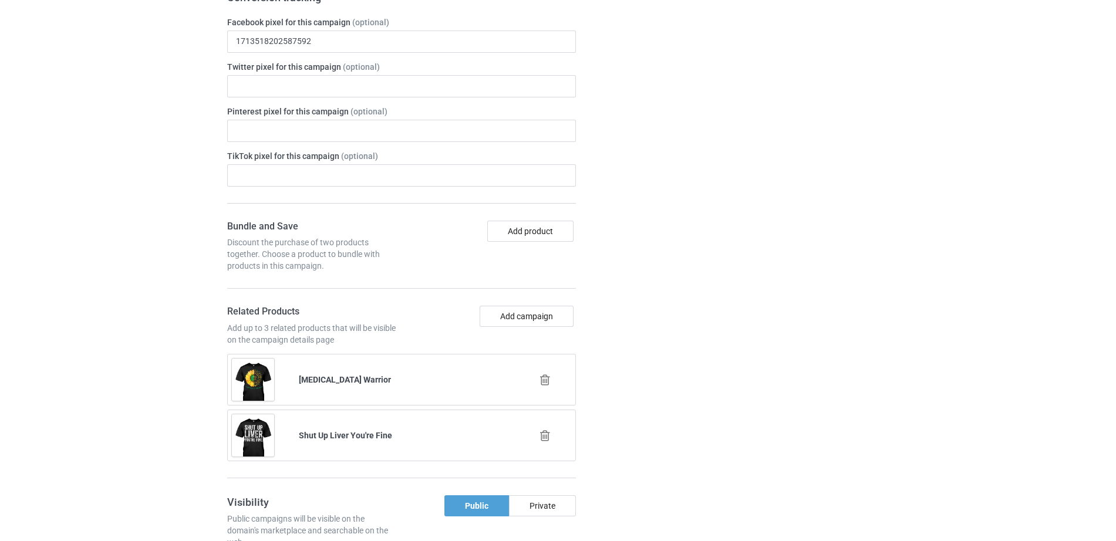
scroll to position [758, 0]
click at [520, 308] on button "Add campaign" at bounding box center [527, 318] width 94 height 21
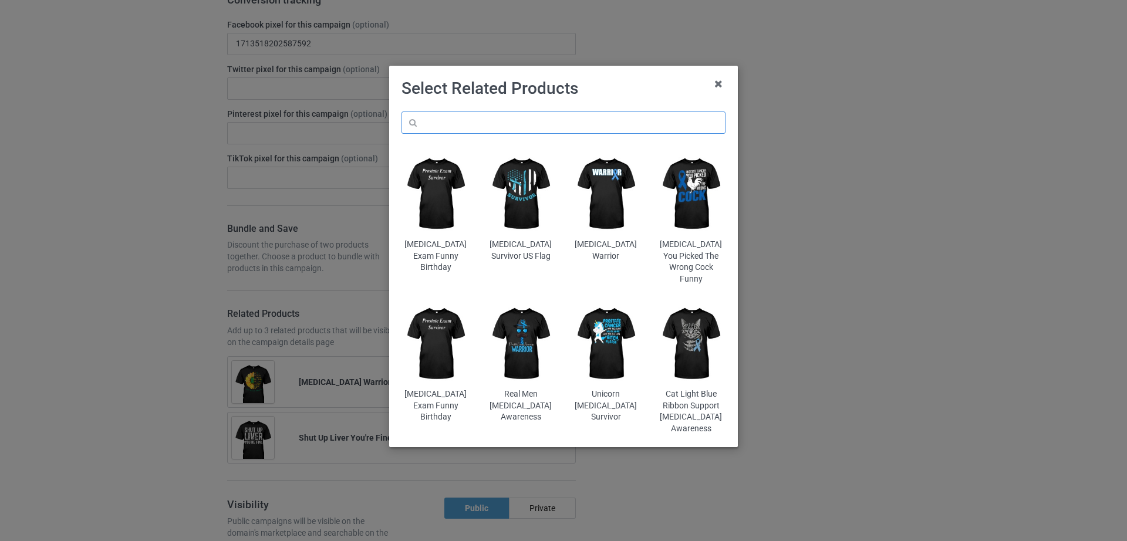
click at [485, 123] on input "text" at bounding box center [564, 123] width 324 height 22
click at [470, 127] on input "liver" at bounding box center [564, 123] width 324 height 22
click at [459, 127] on input "liver" at bounding box center [564, 123] width 324 height 22
type input "liver"
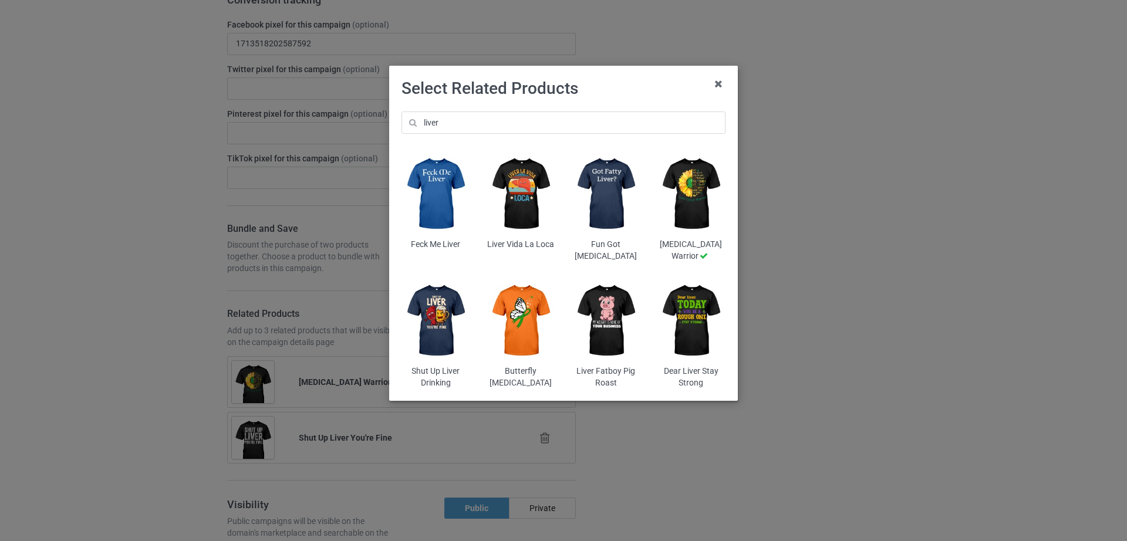
click at [610, 197] on img at bounding box center [606, 194] width 69 height 86
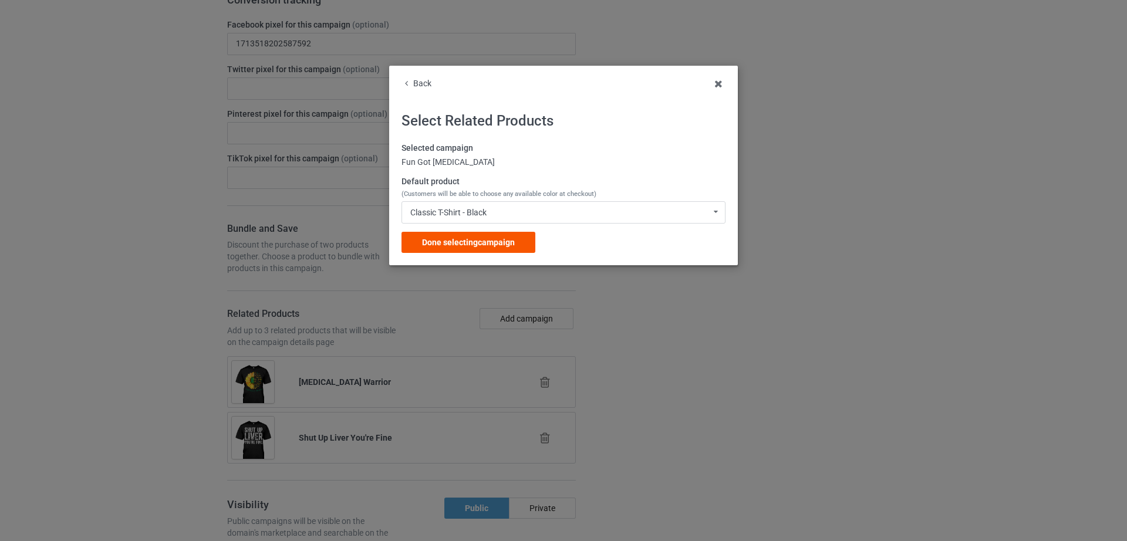
click at [463, 246] on span "Done selecting campaign" at bounding box center [468, 242] width 93 height 9
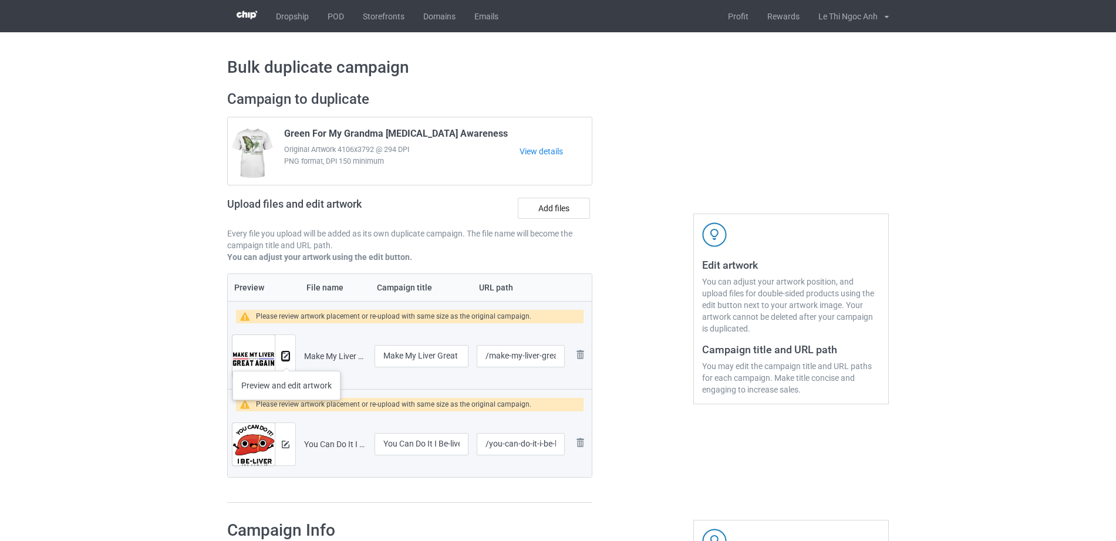
click at [287, 359] on img at bounding box center [286, 357] width 8 height 8
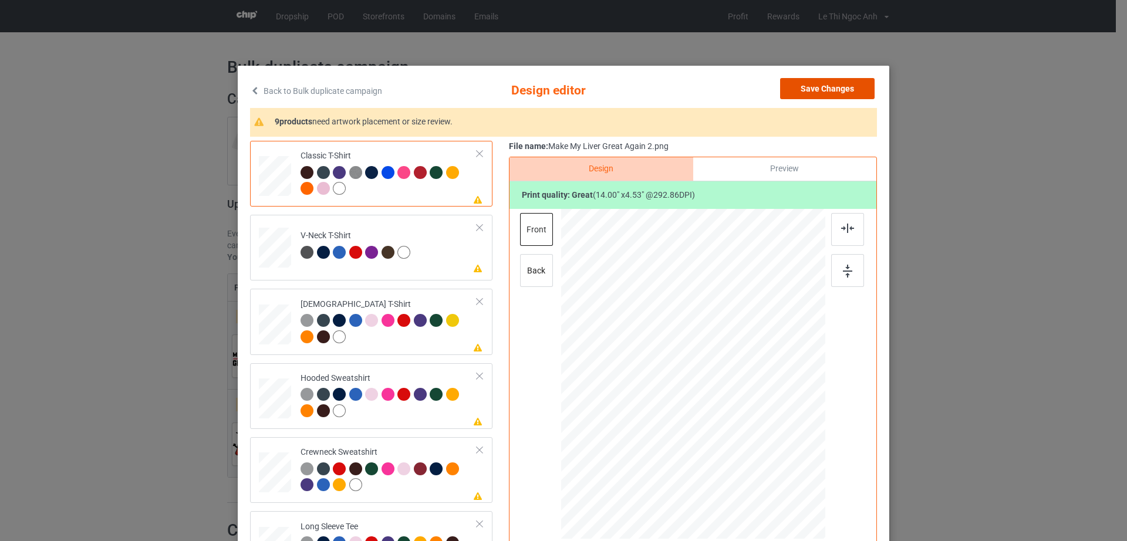
click at [821, 86] on button "Save Changes" at bounding box center [827, 88] width 95 height 21
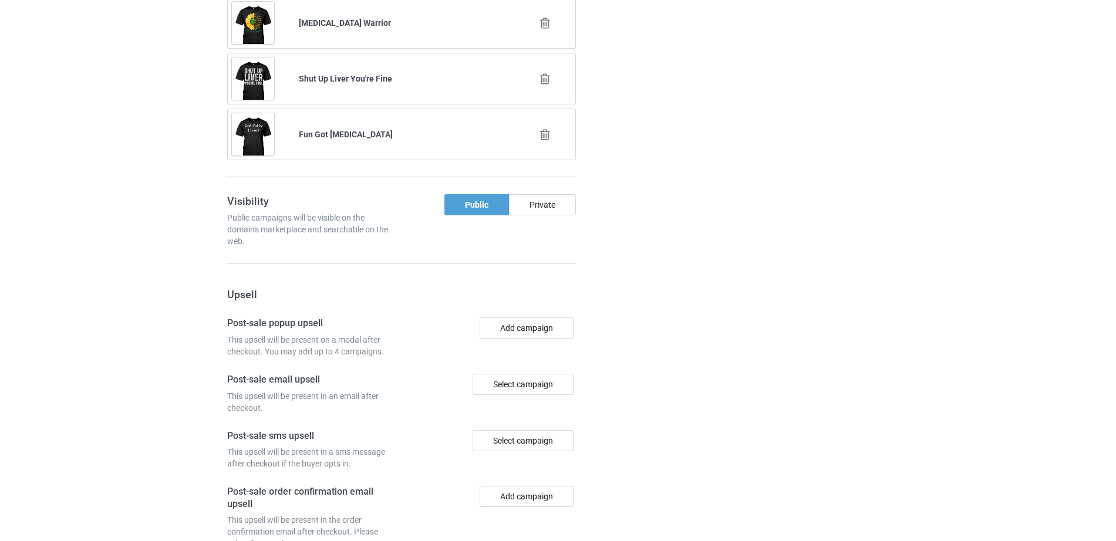
scroll to position [1236, 0]
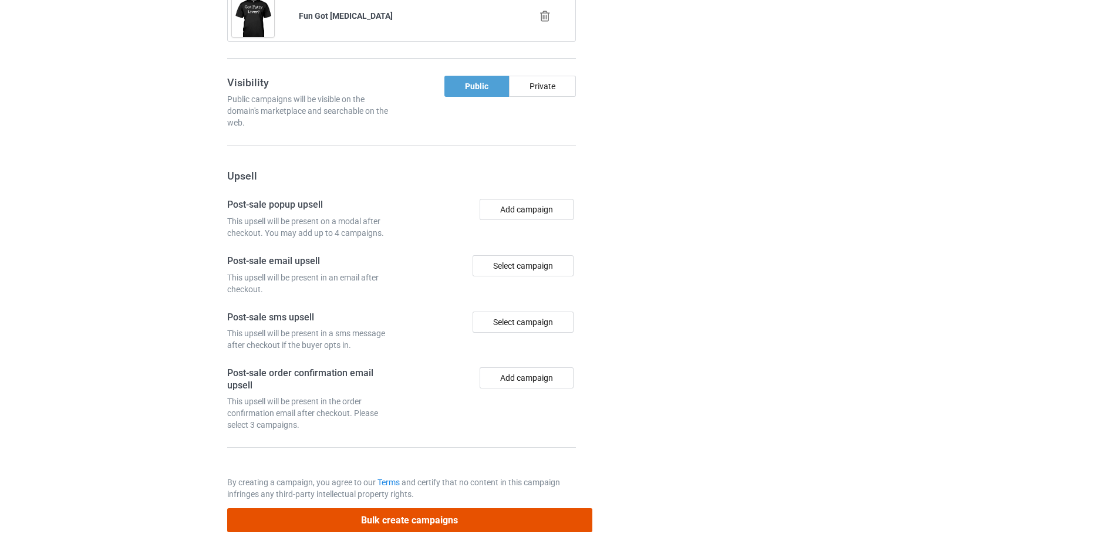
click at [401, 509] on button "Bulk create campaigns" at bounding box center [409, 521] width 365 height 24
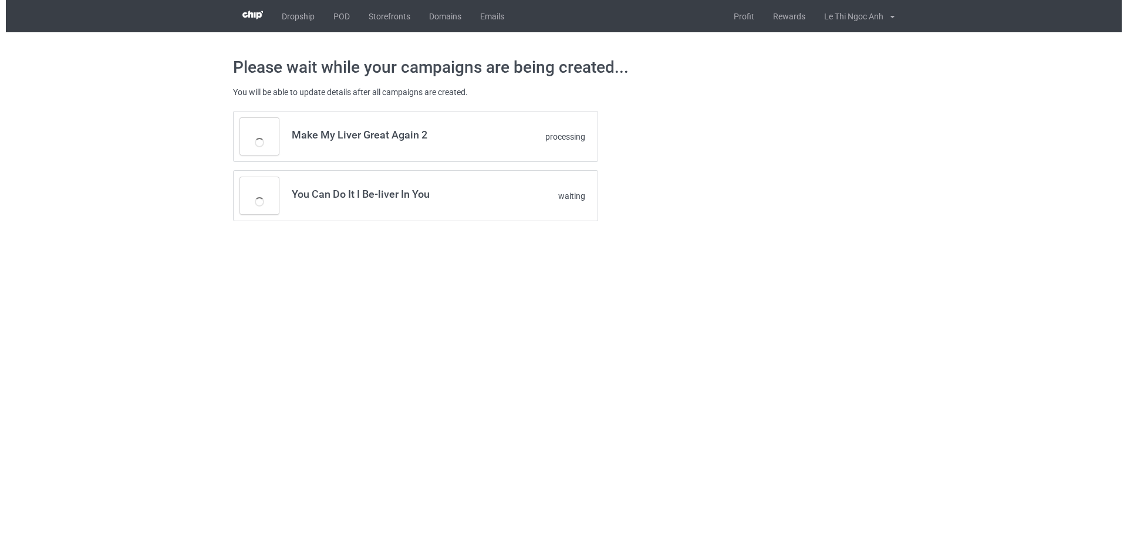
scroll to position [0, 0]
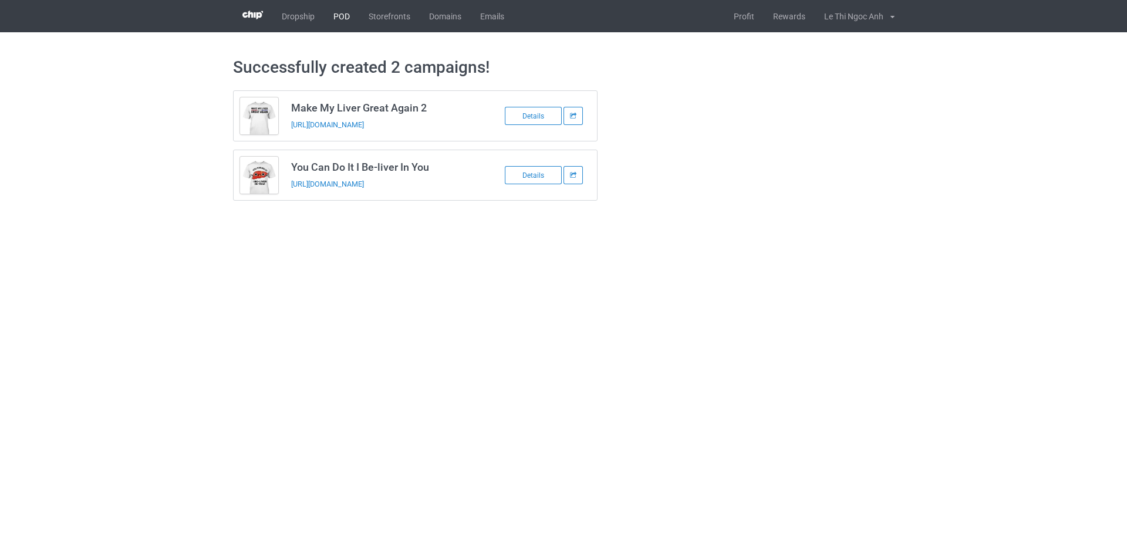
click at [351, 11] on link "POD" at bounding box center [341, 16] width 35 height 32
